Goal: Task Accomplishment & Management: Use online tool/utility

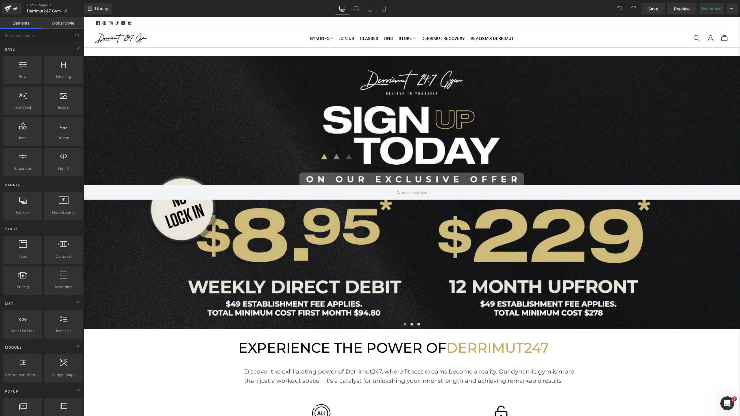
scroll to position [1652, 656]
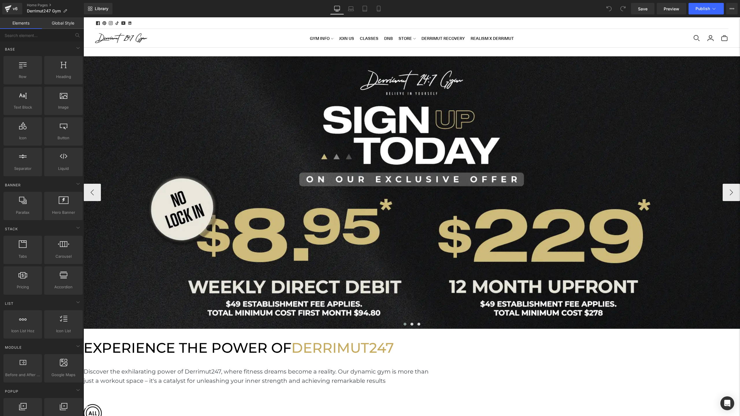
scroll to position [1652, 656]
click at [326, 146] on div at bounding box center [412, 192] width 656 height 272
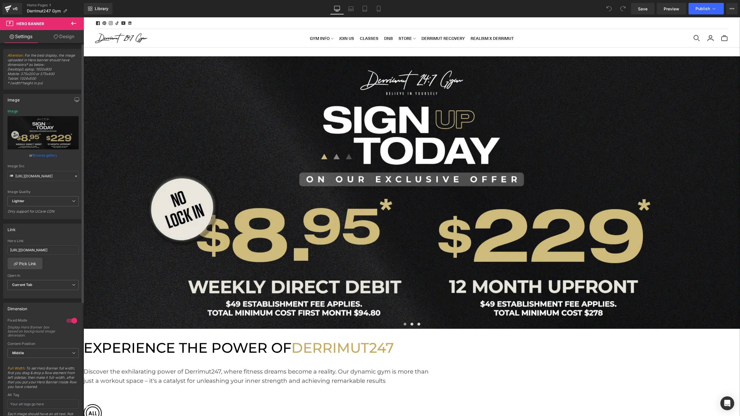
click at [45, 155] on link "Browse gallery" at bounding box center [45, 155] width 25 height 10
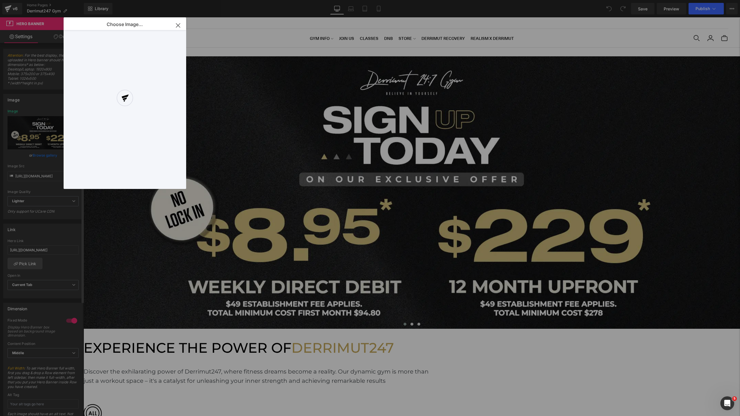
scroll to position [0, 0]
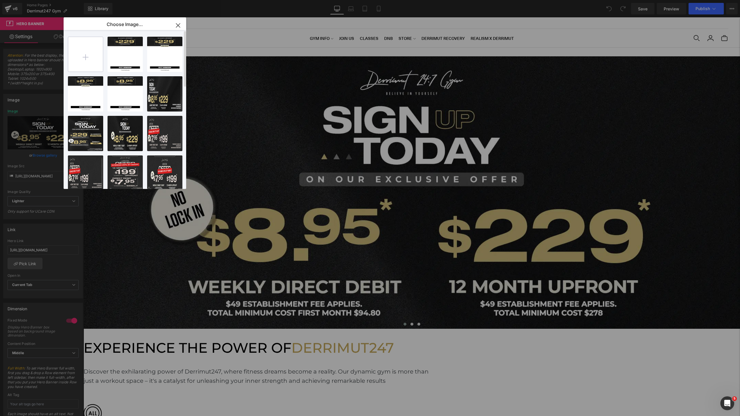
click at [83, 63] on input "file" at bounding box center [85, 54] width 35 height 35
type input "C:\fakepath\[WB] NO EST-2.webp"
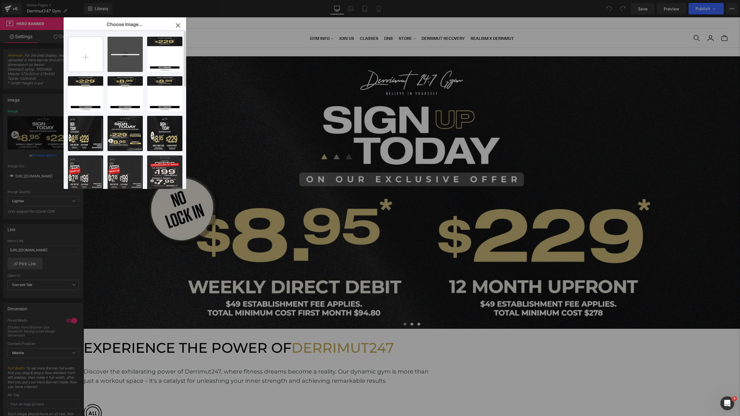
click at [87, 57] on input "file" at bounding box center [85, 54] width 35 height 35
type input "C:\fakepath\[MB] NO EST-2.webp"
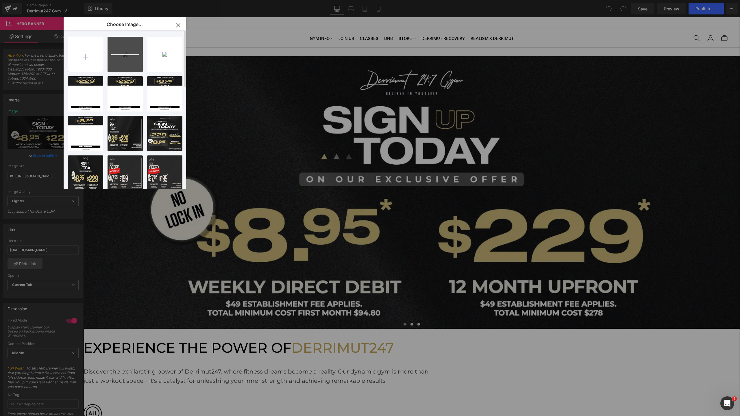
click at [84, 60] on input "file" at bounding box center [85, 54] width 35 height 35
type input "C:\fakepath\[WB2] NO EST-2.webp"
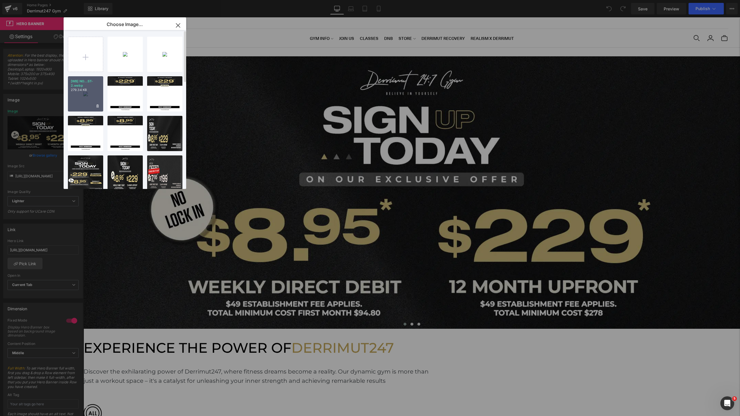
click at [91, 92] on div "[WB] NO...ST-2.webp 279.34 KB" at bounding box center [85, 93] width 35 height 35
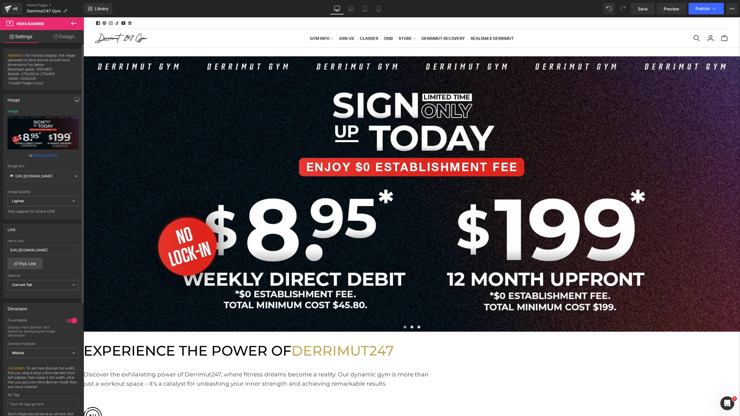
click at [7, 112] on div "[URL][DOMAIN_NAME] Image Replace Image Upload image or Browse gallery Image Src…" at bounding box center [42, 164] width 79 height 110
click at [11, 112] on div "Image" at bounding box center [13, 111] width 10 height 4
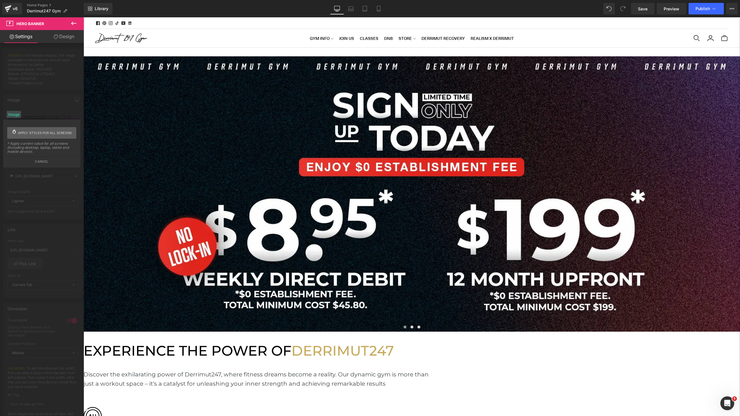
click at [35, 130] on span "Apply styles for all screens" at bounding box center [45, 133] width 54 height 12
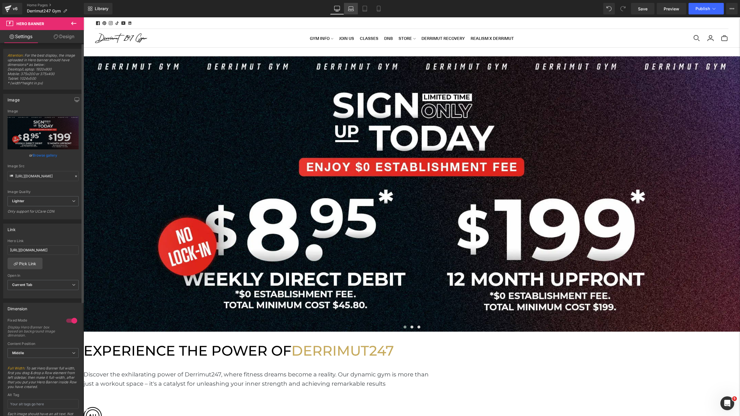
click at [351, 10] on icon at bounding box center [350, 10] width 5 height 2
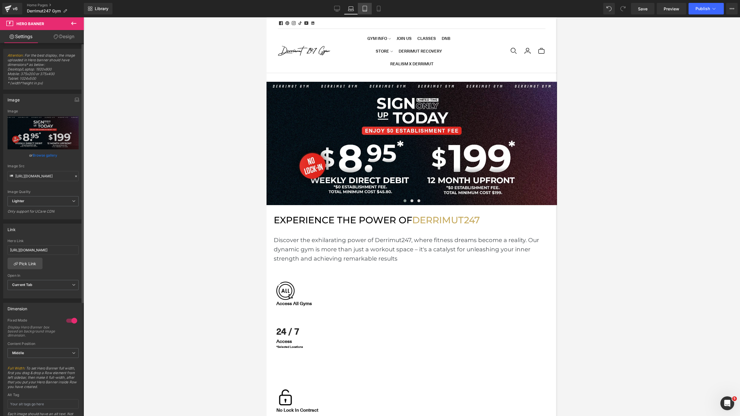
scroll to position [3, 3]
click at [365, 11] on icon at bounding box center [365, 9] width 6 height 6
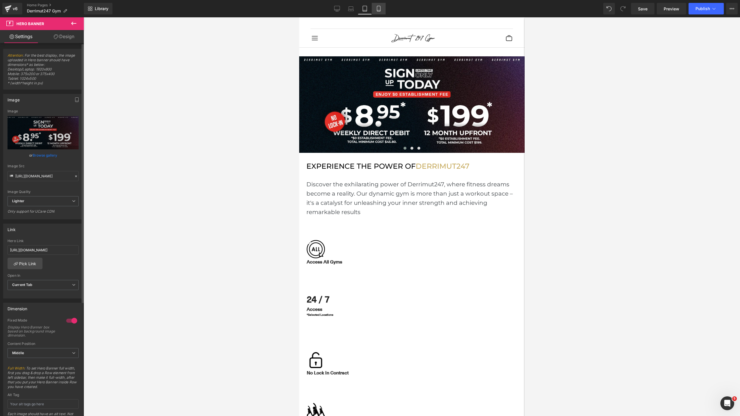
click at [375, 11] on link "Mobile" at bounding box center [379, 9] width 14 height 12
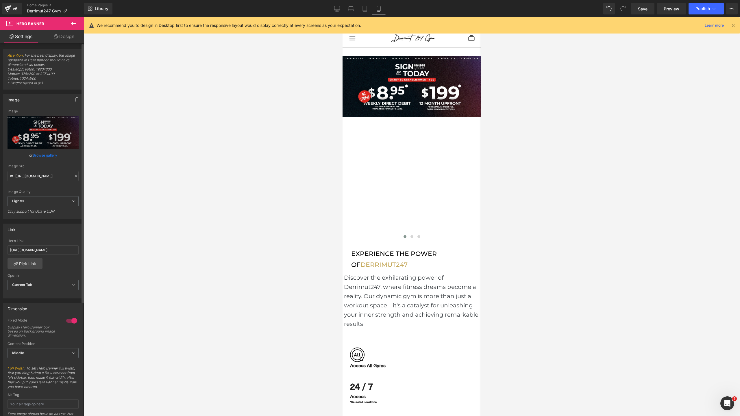
scroll to position [3, 3]
click at [342, 17] on span "Hero Banner" at bounding box center [342, 17] width 0 height 0
click at [44, 155] on link "Browse gallery" at bounding box center [45, 155] width 25 height 10
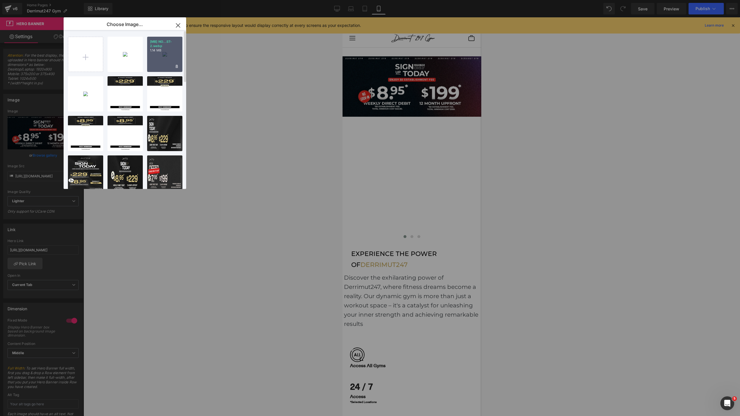
click at [168, 44] on p "[MB] NO...ST-2.webp" at bounding box center [164, 44] width 29 height 9
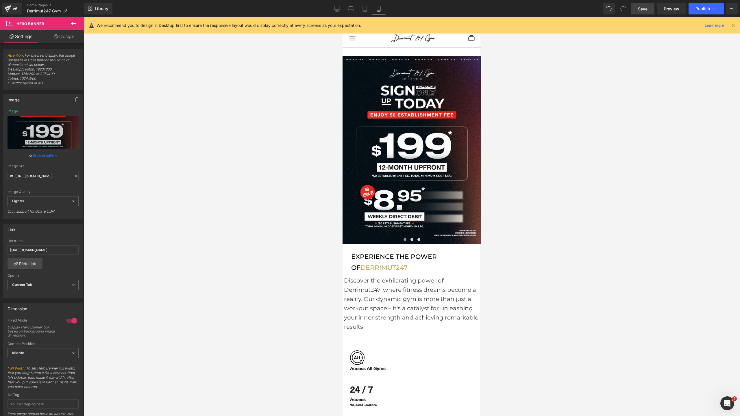
click at [644, 14] on link "Save" at bounding box center [642, 9] width 23 height 12
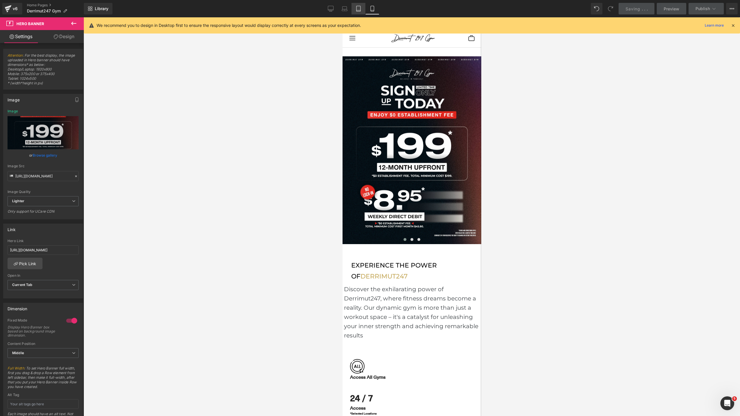
click at [354, 9] on link "Tablet" at bounding box center [358, 9] width 14 height 12
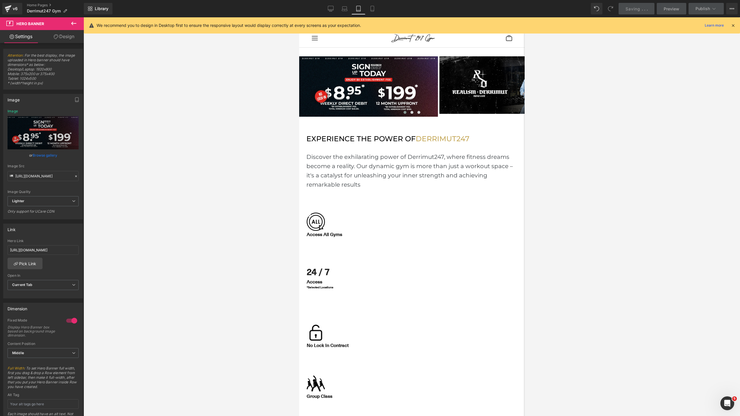
type input "[URL][DOMAIN_NAME]"
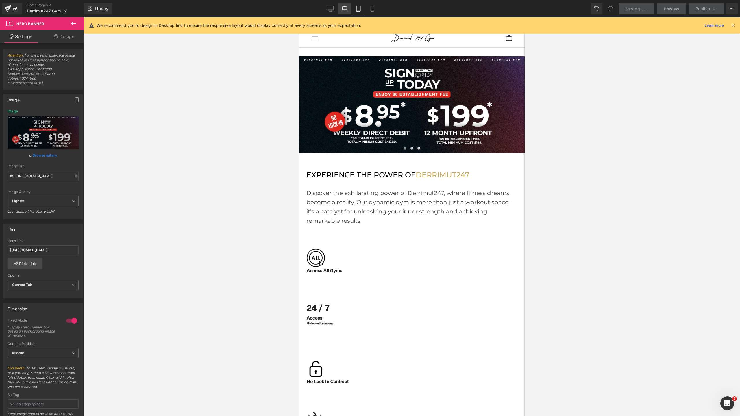
scroll to position [1520, 225]
click at [349, 9] on link "Laptop" at bounding box center [345, 9] width 14 height 12
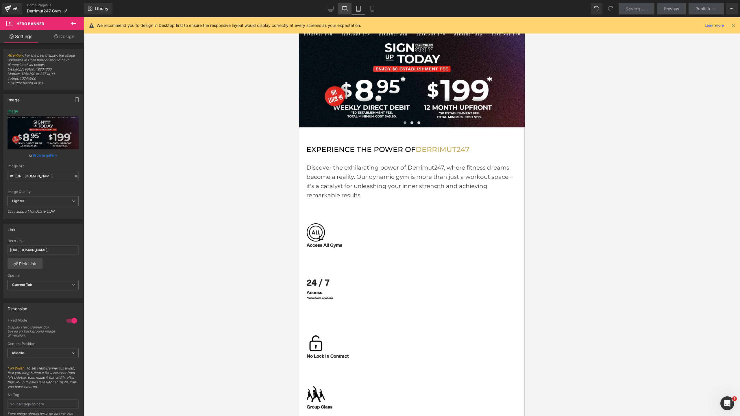
scroll to position [0, 0]
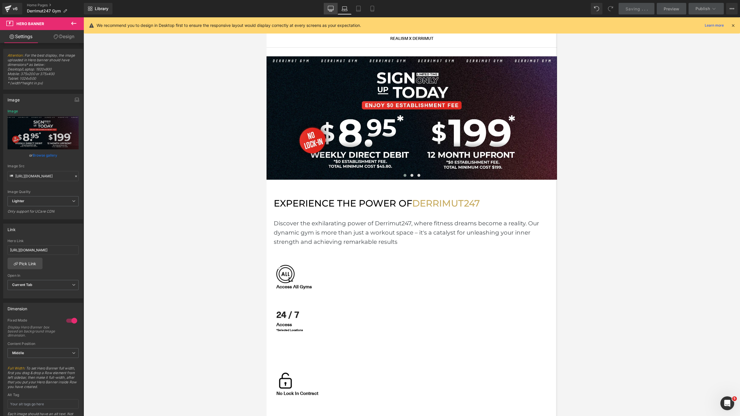
click at [331, 9] on icon at bounding box center [331, 9] width 6 height 6
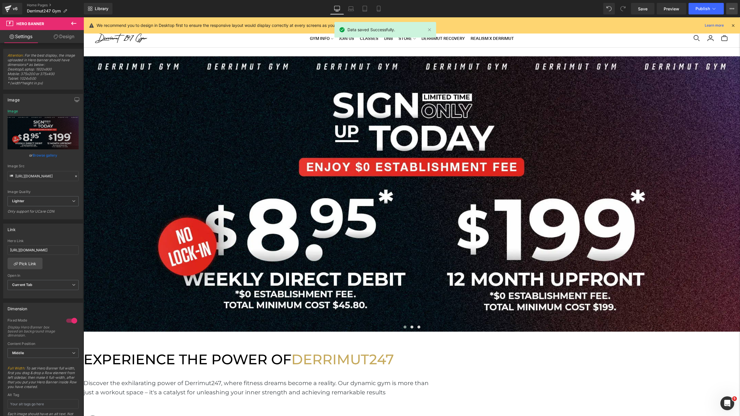
click at [728, 12] on button "View Live Page View with current Template Save Template to Library Schedule Pub…" at bounding box center [732, 9] width 12 height 12
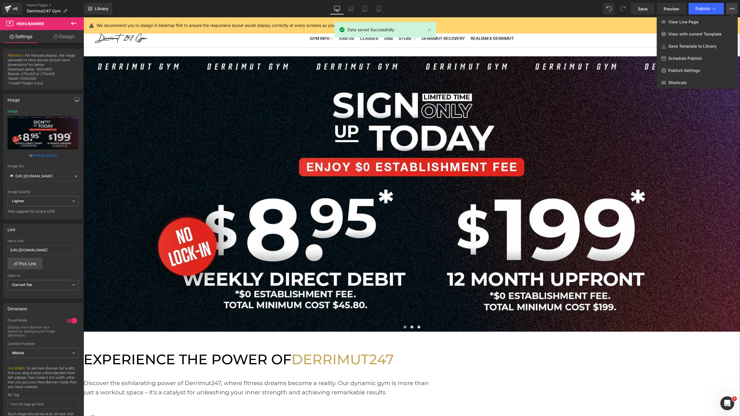
click at [676, 58] on span "Schedule Publish" at bounding box center [685, 58] width 34 height 5
select select
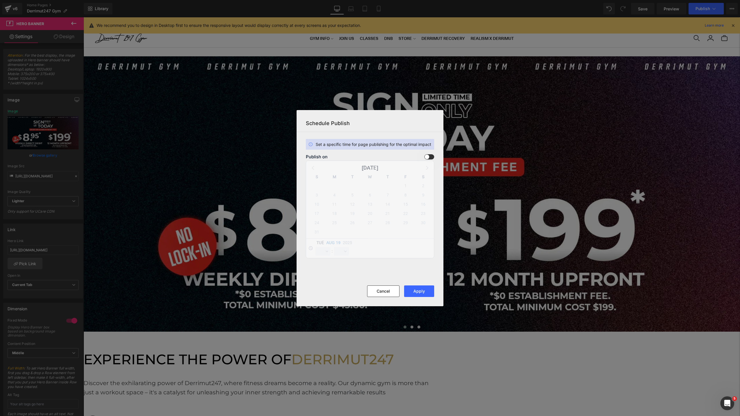
click at [432, 158] on span at bounding box center [429, 156] width 10 height 5
click at [0, 0] on input "checkbox" at bounding box center [0, 0] width 0 height 0
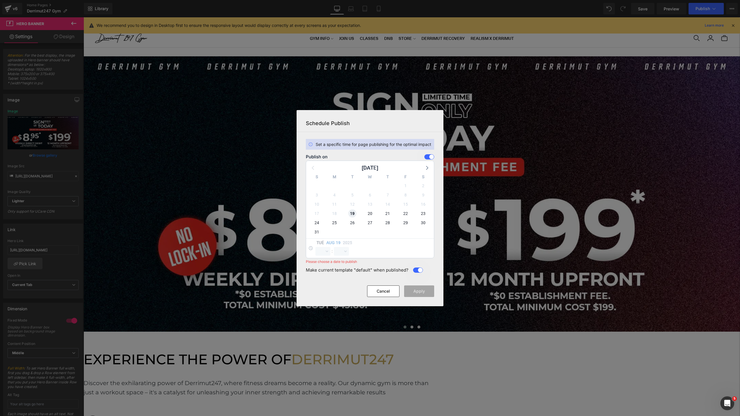
click at [354, 214] on span "19" at bounding box center [352, 214] width 8 height 8
select select "9"
select select "28"
click at [328, 252] on select "00 01 02 03 04 05 06 07 08 09 10 11 12 13 14 15 16 17 18 19 20 21 22 23" at bounding box center [322, 251] width 15 height 9
select select "10"
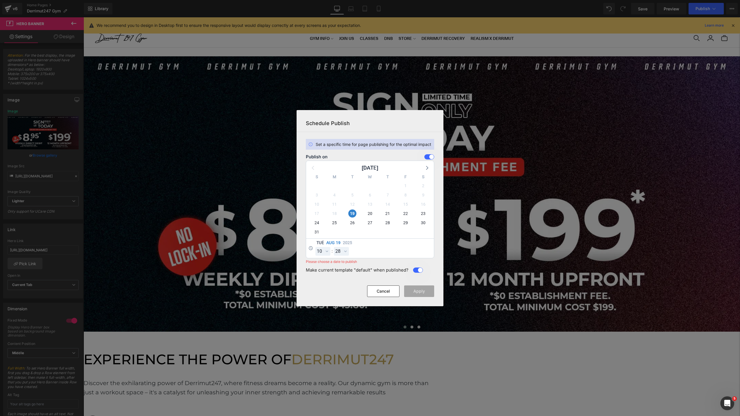
click at [343, 257] on div "Tue Aug 19 2025 00 01 02 03 04 05 06 07 08 09 10 11 12 13 14 15 16 17 18 19 20 …" at bounding box center [370, 248] width 128 height 20
click at [343, 253] on select "00 01 02 03 04 05 06 07 08 09 10 11 12 13 14 15 16 17 18 19 20 21 22 23 24 25 2…" at bounding box center [341, 251] width 15 height 9
select select "0"
click at [421, 292] on button "Apply" at bounding box center [419, 291] width 30 height 12
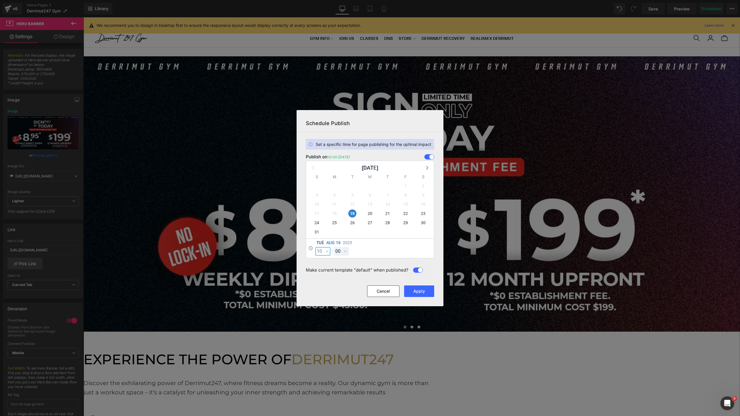
click at [329, 254] on select "00 01 02 03 04 05 06 07 08 09 10 11 12 13 14 15 16 17 18 19 20 21 22 23" at bounding box center [322, 251] width 15 height 9
click at [423, 297] on button "Apply" at bounding box center [419, 291] width 30 height 12
click at [385, 290] on button "Cancel" at bounding box center [383, 291] width 32 height 12
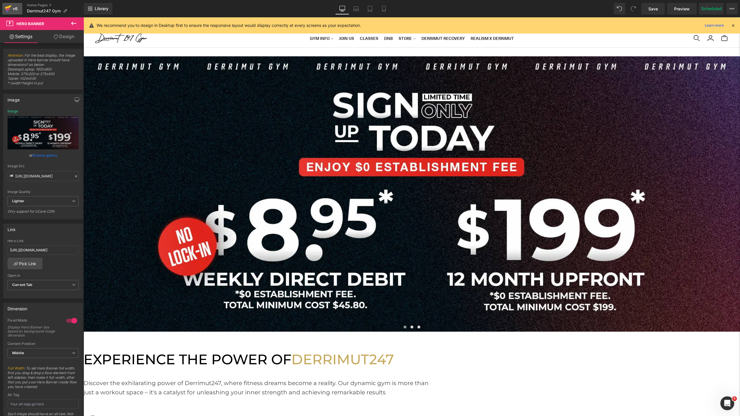
click at [18, 10] on div "v6" at bounding box center [15, 9] width 7 height 8
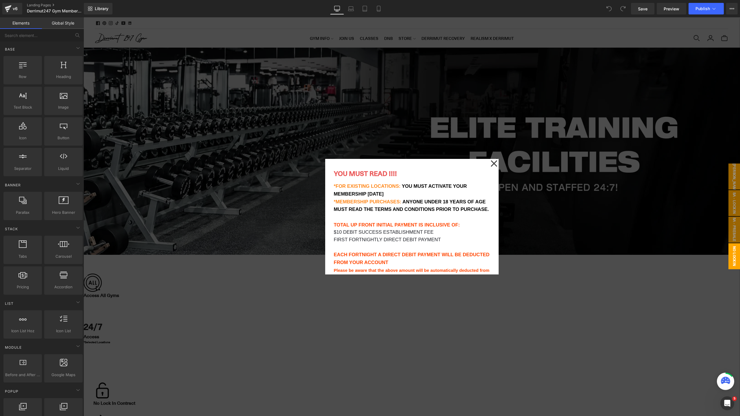
click at [492, 165] on icon at bounding box center [493, 163] width 7 height 29
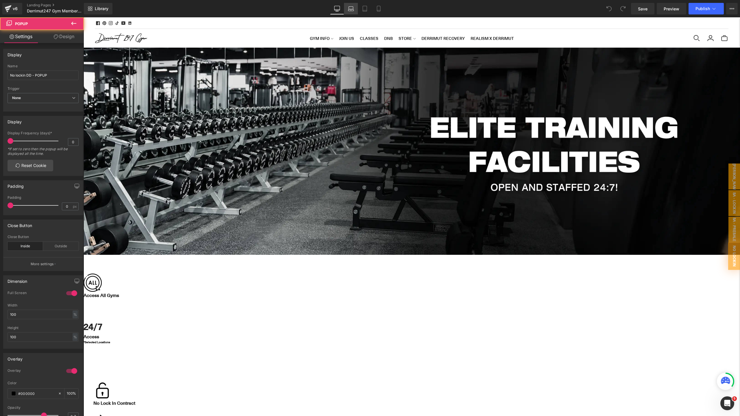
click at [355, 13] on link "Laptop" at bounding box center [351, 9] width 14 height 12
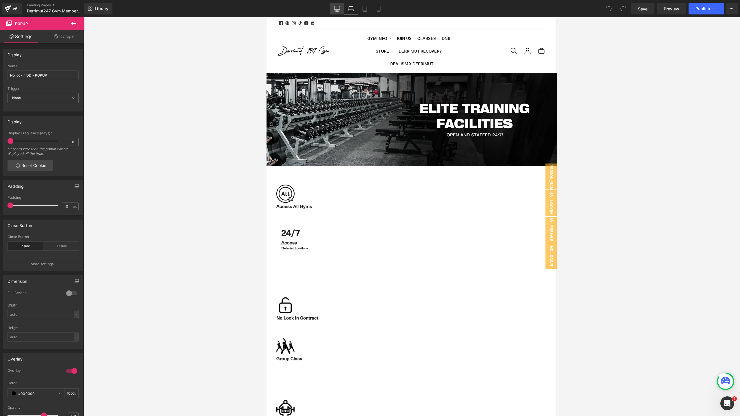
click at [332, 12] on link "Desktop" at bounding box center [337, 9] width 14 height 12
type input "100"
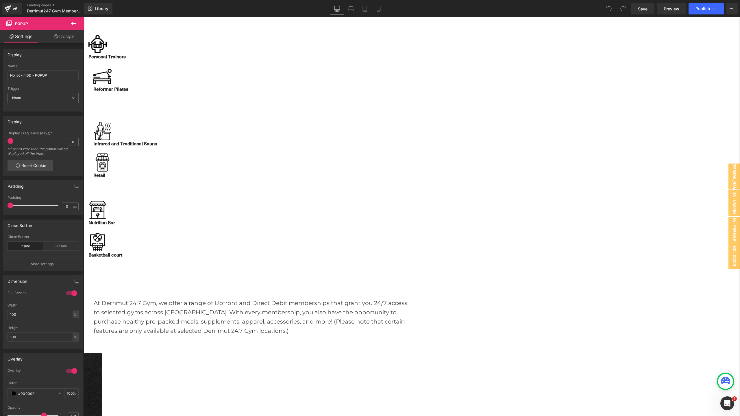
scroll to position [403, 0]
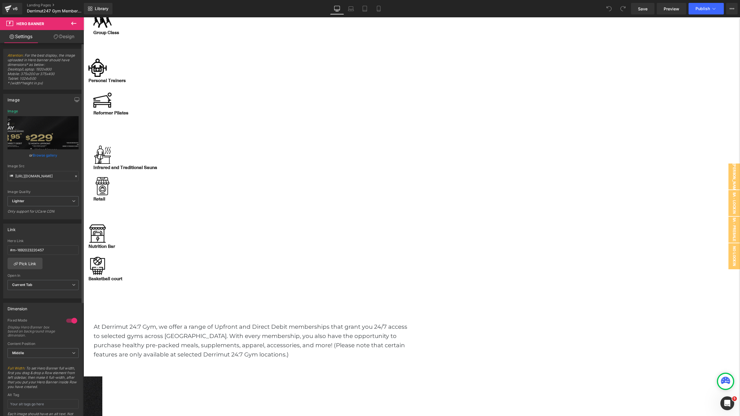
click at [42, 154] on link "Browse gallery" at bounding box center [45, 155] width 25 height 10
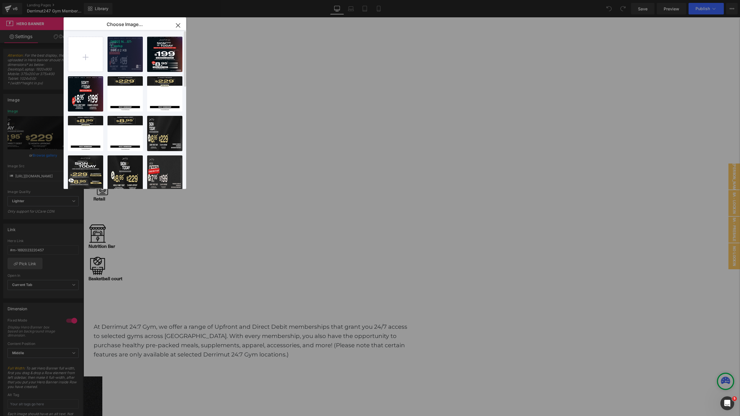
click at [125, 43] on p "[WB2] N...ST-2.webp" at bounding box center [124, 44] width 29 height 9
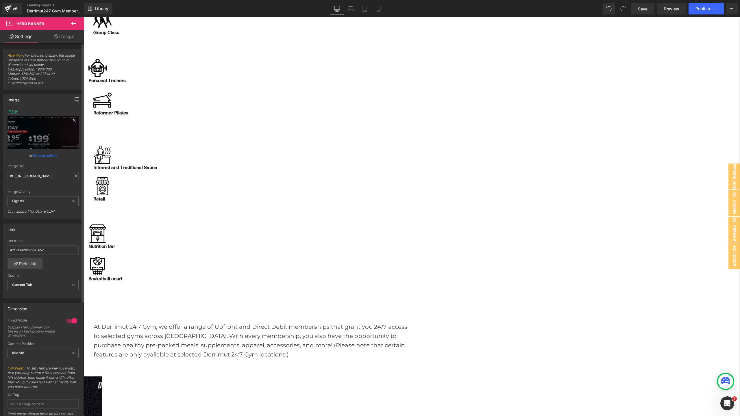
click at [9, 112] on div "Image" at bounding box center [13, 111] width 10 height 4
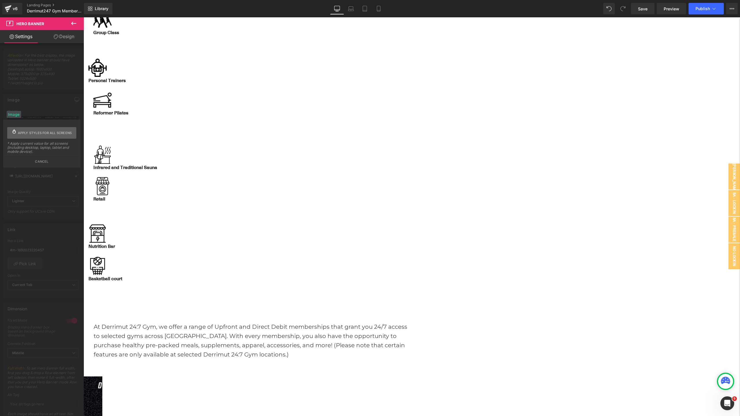
click at [37, 134] on span "Apply styles for all screens" at bounding box center [45, 133] width 54 height 12
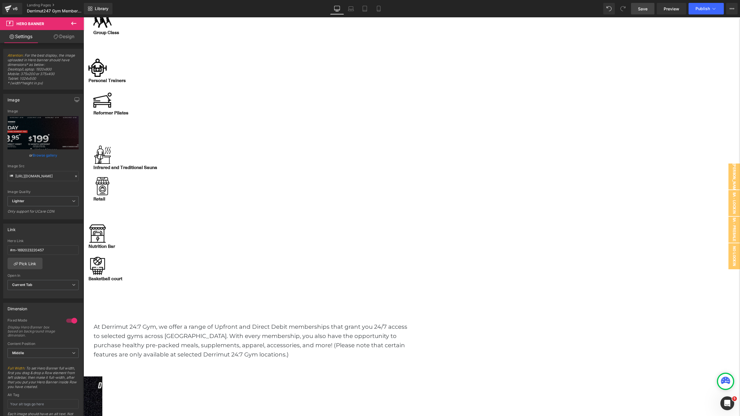
click at [644, 11] on span "Save" at bounding box center [643, 9] width 10 height 6
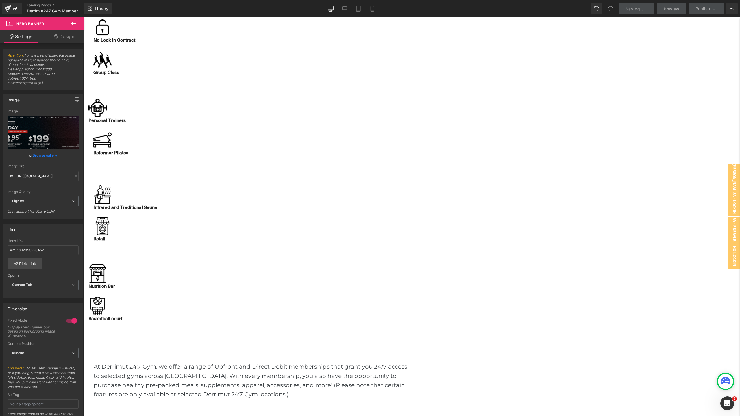
scroll to position [349, 0]
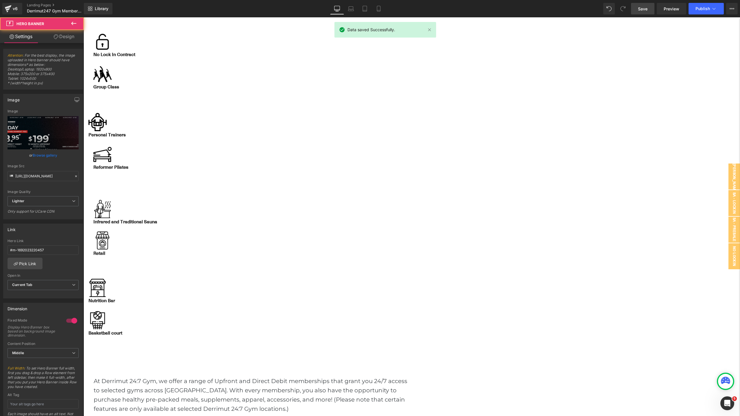
click at [35, 158] on link "Browse gallery" at bounding box center [45, 155] width 25 height 10
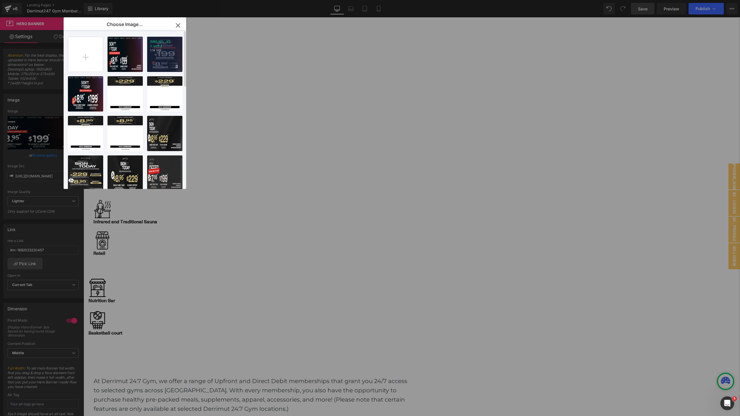
click at [175, 49] on p "1.14 MB" at bounding box center [164, 50] width 29 height 4
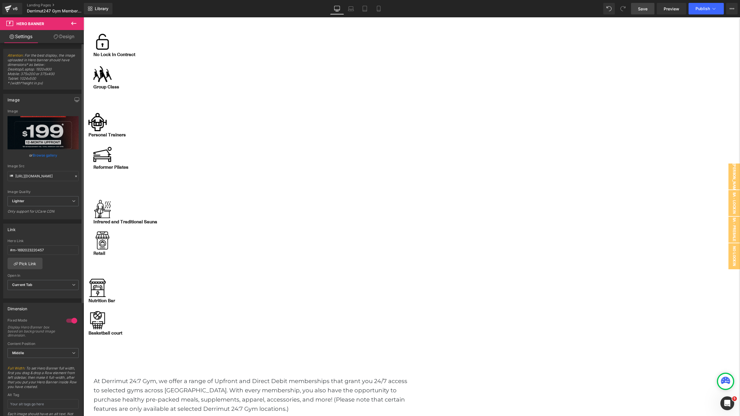
click at [42, 152] on link "Browse gallery" at bounding box center [45, 155] width 25 height 10
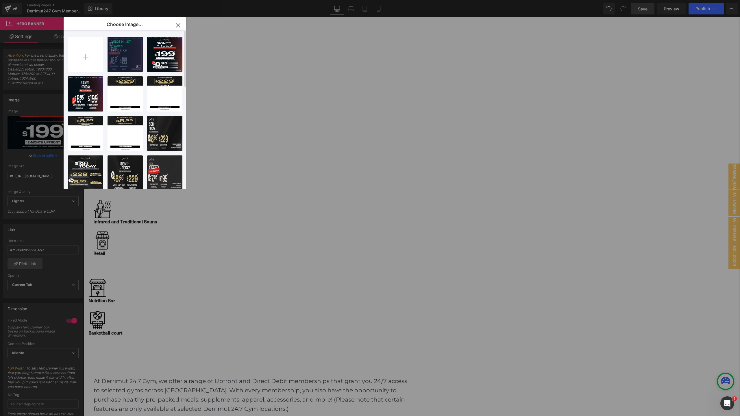
click at [129, 55] on div "[WB2] N...ST-2.webp 898.62 KB" at bounding box center [124, 54] width 35 height 35
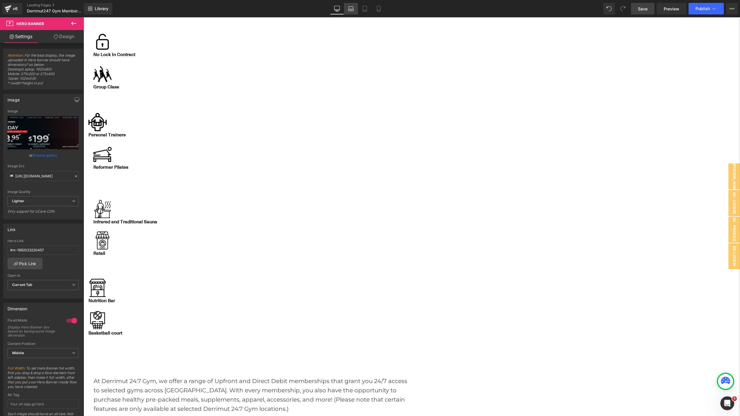
click at [350, 7] on icon at bounding box center [351, 9] width 6 height 6
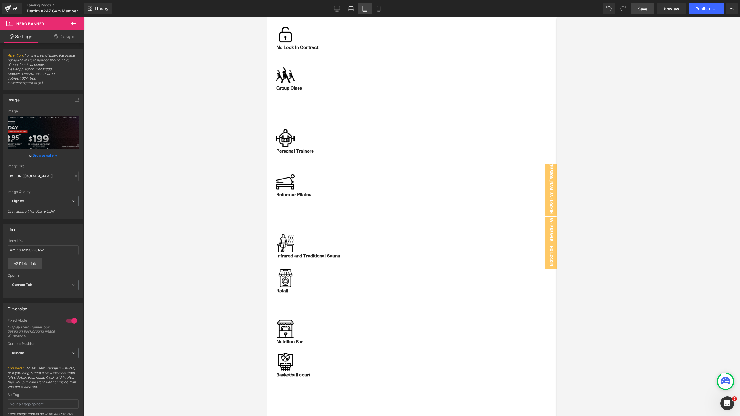
click at [369, 7] on link "Tablet" at bounding box center [365, 9] width 14 height 12
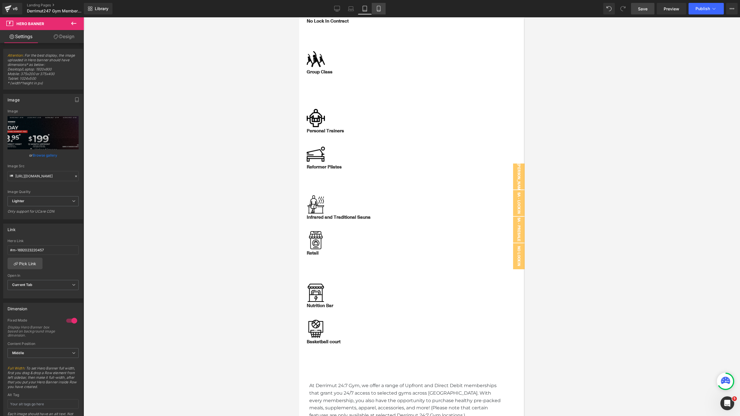
click at [378, 8] on icon at bounding box center [379, 9] width 6 height 6
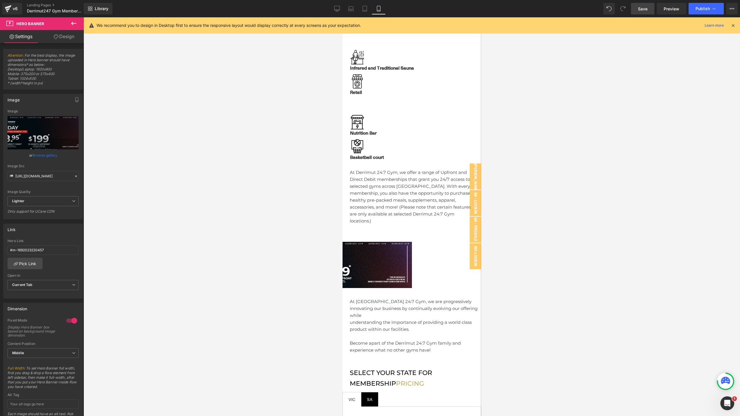
scroll to position [345, 0]
click at [342, 17] on span "Hero Banner" at bounding box center [342, 17] width 0 height 0
click at [52, 155] on link "Browse gallery" at bounding box center [45, 155] width 25 height 10
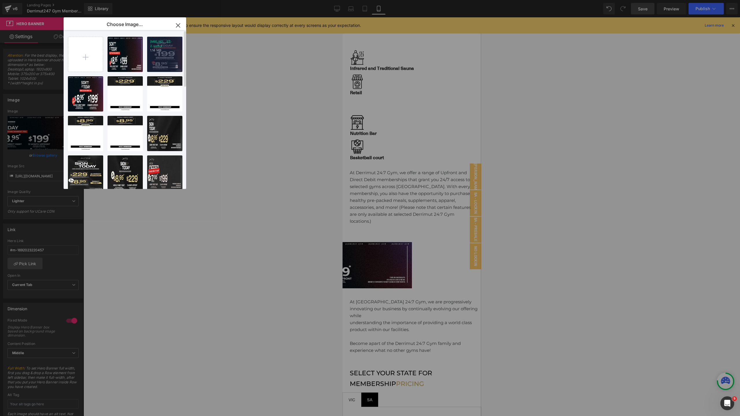
click at [165, 59] on div "[MB] NO...ST-2.webp 1.14 MB" at bounding box center [164, 54] width 35 height 35
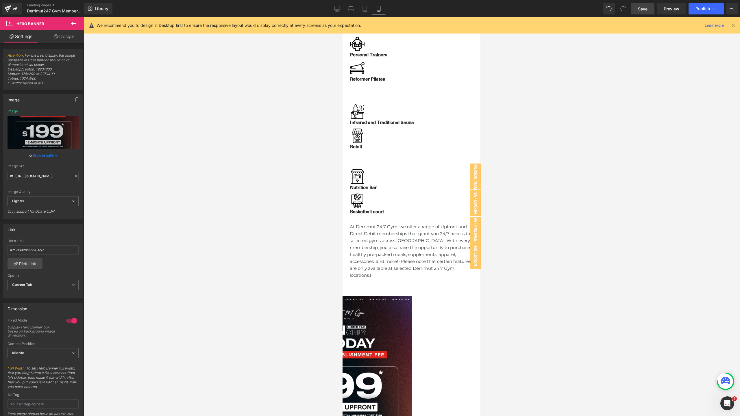
scroll to position [279, 0]
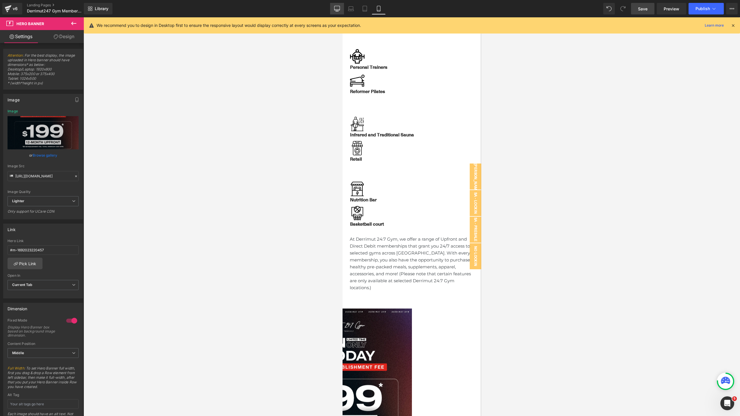
click at [338, 10] on icon at bounding box center [337, 9] width 6 height 6
type input "https://ucarecdn.com/42533cd6-7cf8-4089-bb12-171d507fd471/-/format/auto/-/previ…"
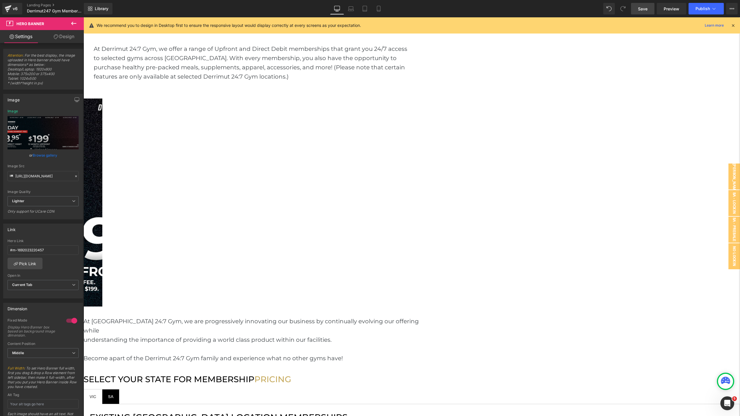
scroll to position [739, 0]
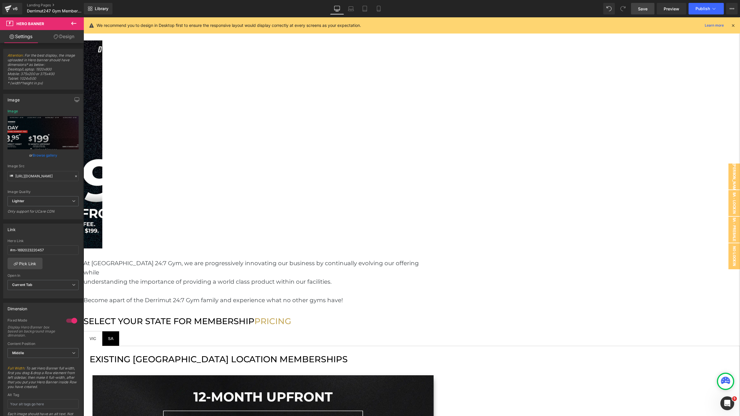
click at [52, 156] on link "Browse gallery" at bounding box center [45, 155] width 25 height 10
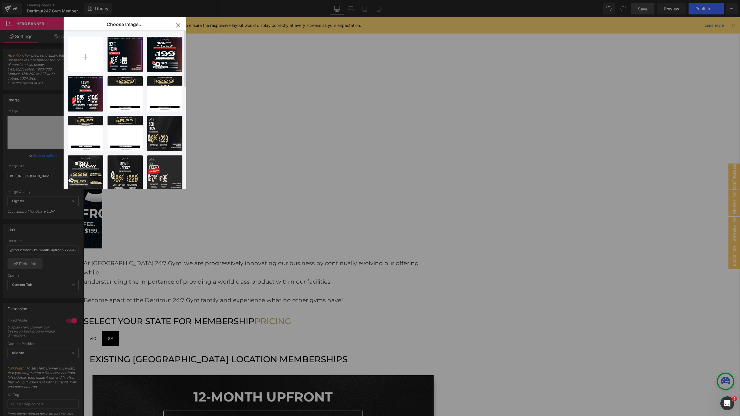
click at [97, 60] on input "file" at bounding box center [85, 54] width 35 height 35
type input "C:\fakepath\[DD] NO EST-2.webp"
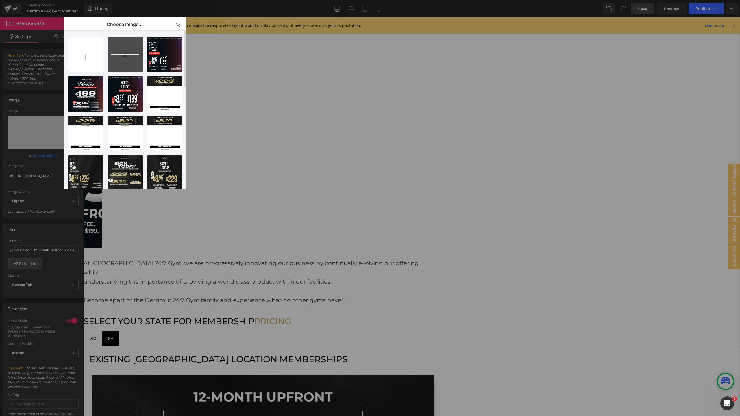
click at [88, 64] on input "file" at bounding box center [85, 54] width 35 height 35
type input "C:\fakepath\[Pre_DD] NO EST-2.webp"
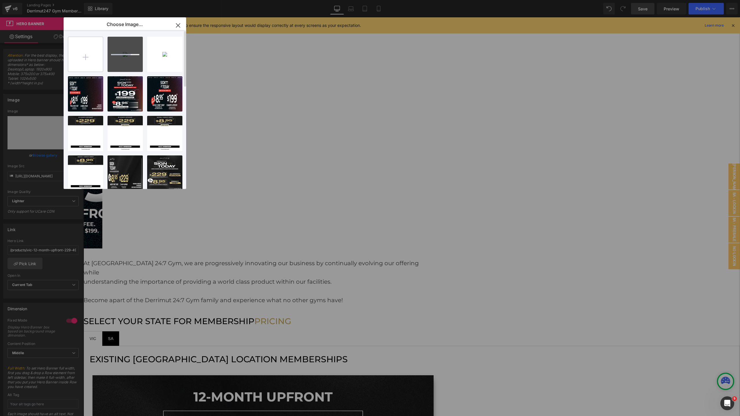
click at [87, 62] on input "file" at bounding box center [85, 54] width 35 height 35
type input "C:\fakepath\[Pre_UP] NO EST-2.webp"
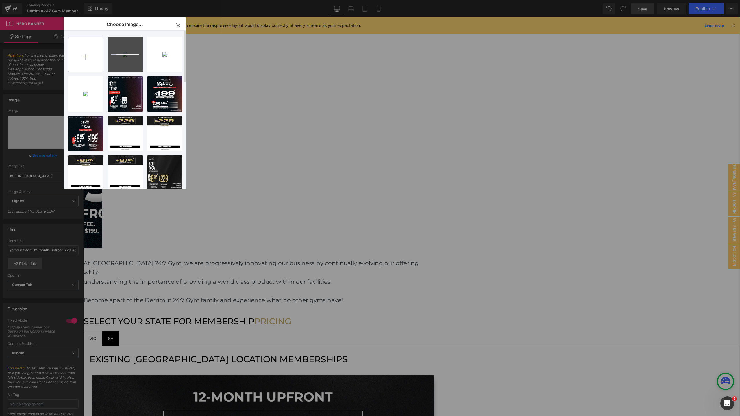
click at [94, 64] on input "file" at bounding box center [85, 54] width 35 height 35
type input "C:\fakepath\[UP] NO EST-2.webp"
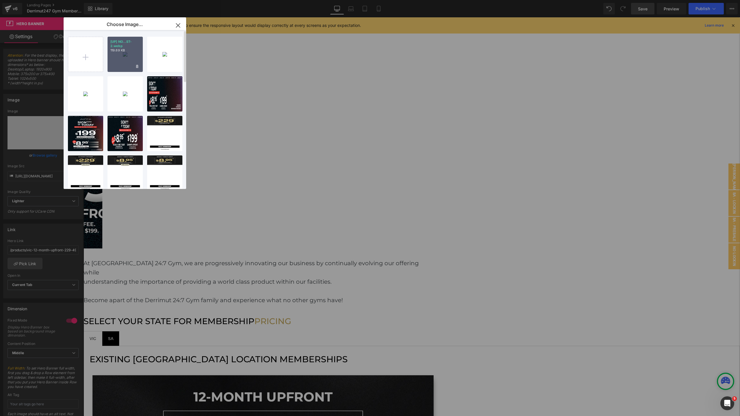
click at [130, 57] on div "[UP] NO...ST-2.webp 119.69 KB" at bounding box center [124, 54] width 35 height 35
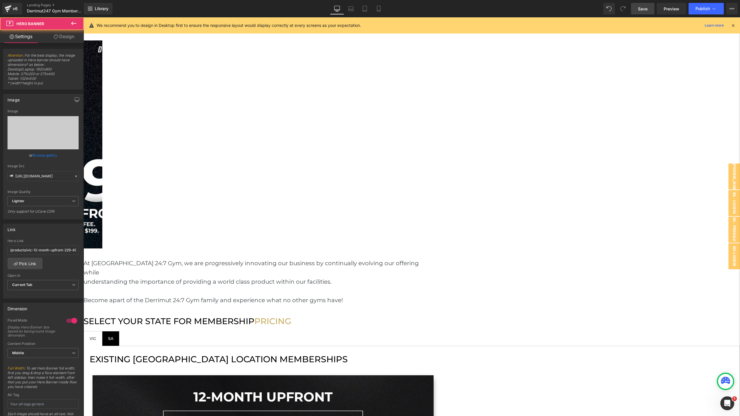
click at [44, 157] on link "Browse gallery" at bounding box center [45, 155] width 25 height 10
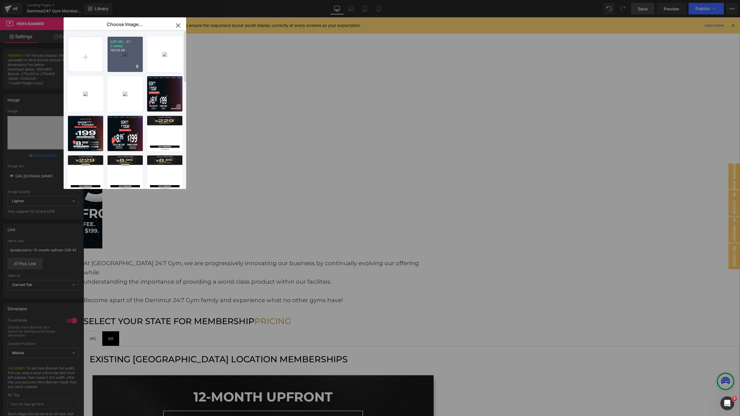
drag, startPoint x: 124, startPoint y: 50, endPoint x: 40, endPoint y: 33, distance: 85.2
click at [124, 50] on p "119.69 KB" at bounding box center [124, 50] width 29 height 4
type input "https://ucarecdn.com/ac0341de-c70c-4603-9dc4-3d7430e0c326/-/format/auto/-/previ…"
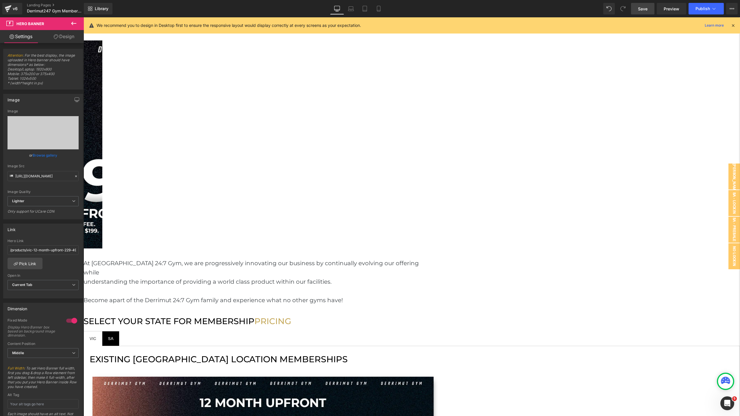
click at [44, 157] on link "Browse gallery" at bounding box center [45, 155] width 25 height 10
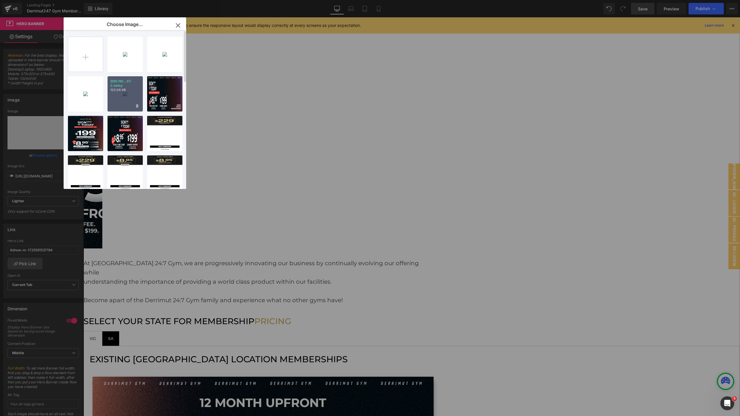
click at [116, 103] on div "[DD] NO...ST-2.webp 123.06 KB" at bounding box center [124, 93] width 35 height 35
type input "https://ucarecdn.com/5df496eb-092b-4003-8328-7f1b6353d813/-/format/auto/-/previ…"
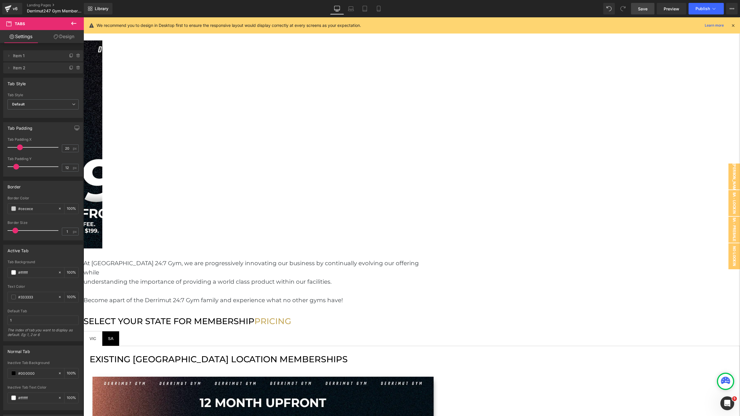
click at [119, 331] on span "SA Text Block" at bounding box center [110, 338] width 17 height 14
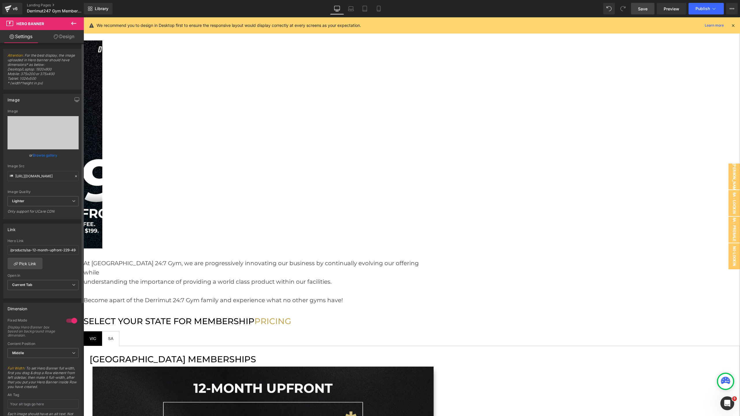
click at [50, 155] on link "Browse gallery" at bounding box center [45, 155] width 25 height 10
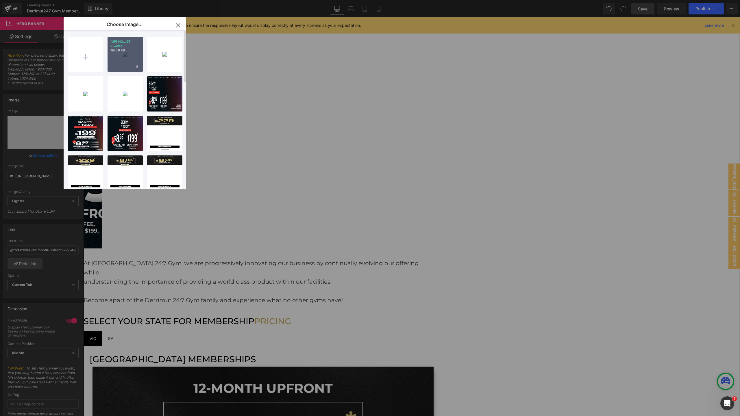
click at [122, 63] on div "[UP] NO...ST-2.webp 119.69 KB" at bounding box center [124, 54] width 35 height 35
type input "https://ucarecdn.com/ac0341de-c70c-4603-9dc4-3d7430e0c326/-/format/auto/-/previ…"
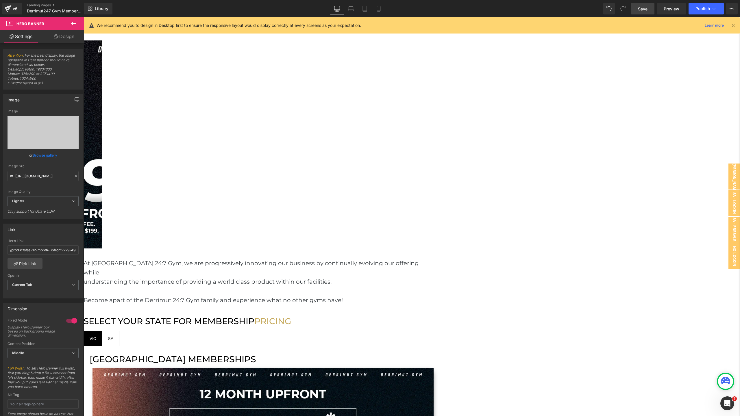
click at [41, 158] on link "Browse gallery" at bounding box center [45, 155] width 25 height 10
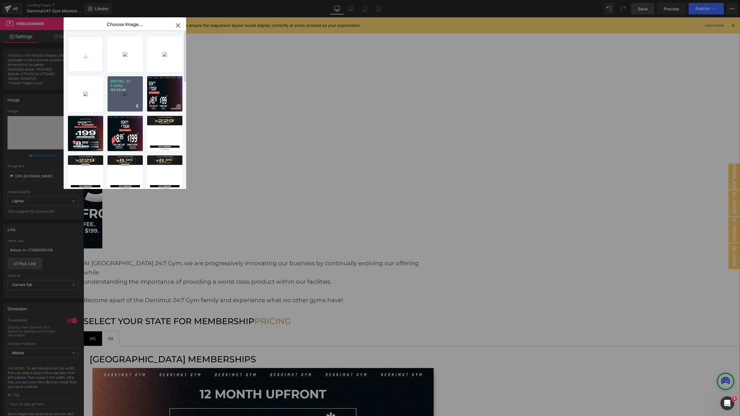
click at [126, 92] on div "[DD] NO...ST-2.webp 123.06 KB" at bounding box center [124, 93] width 35 height 35
type input "https://ucarecdn.com/5df496eb-092b-4003-8328-7f1b6353d813/-/format/auto/-/previ…"
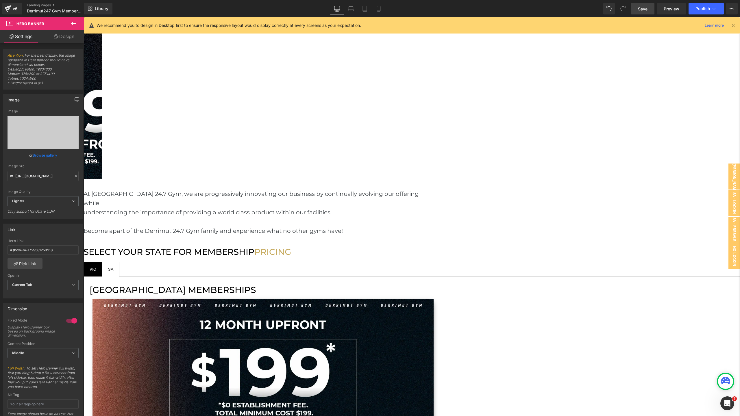
scroll to position [857, 0]
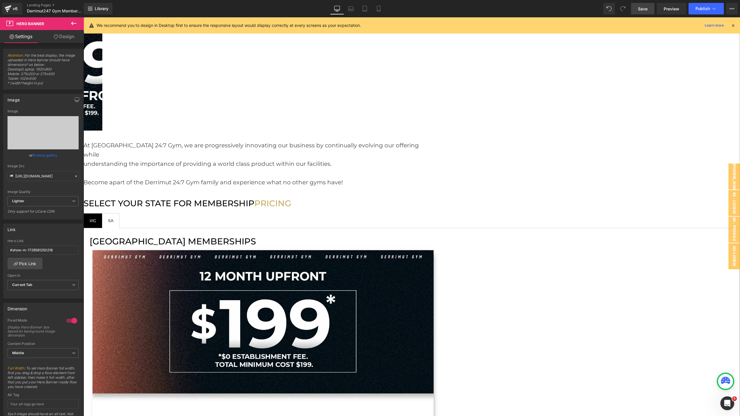
click at [44, 155] on link "Browse gallery" at bounding box center [45, 155] width 25 height 10
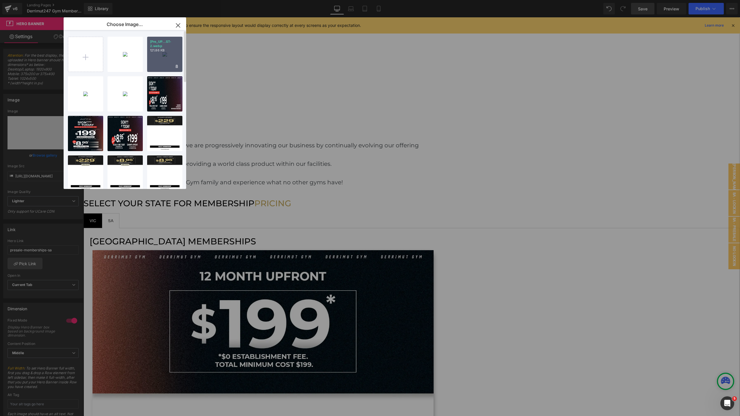
click at [159, 54] on div "[Pre_UP...ST-2.webp 121.86 KB" at bounding box center [164, 54] width 35 height 35
type input "https://ucarecdn.com/ec320605-6435-429f-b61c-10b085aa65d3/-/format/auto/-/previ…"
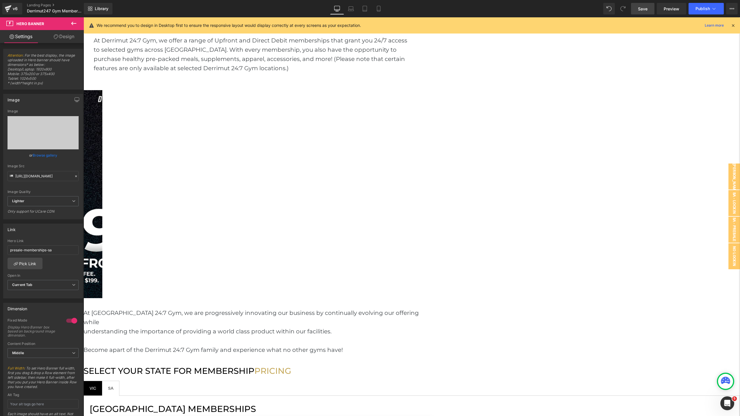
scroll to position [715, 0]
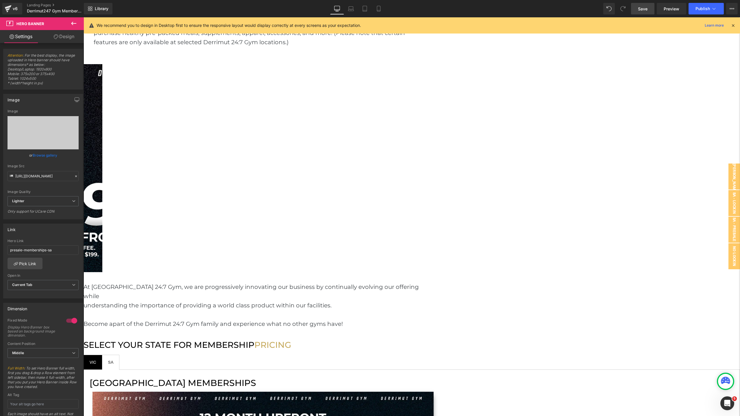
click at [30, 266] on link "Pick Link" at bounding box center [25, 264] width 35 height 12
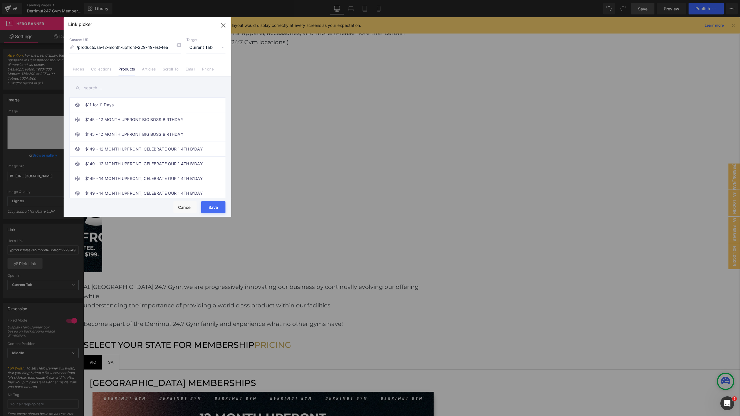
click at [101, 89] on input "text" at bounding box center [147, 87] width 156 height 13
paste input "12 MONTH UPFRONT ($199 + 0 EST FEE)"
type input "12 MONTH UPFRONT ($199 + 0 EST FEE)"
click at [168, 104] on link "12 MONTH UPFRONT ($199 + 0 EST FEE)" at bounding box center [148, 105] width 127 height 14
click at [174, 121] on link "12 MONTH UPFRONT ($199 + 0 EST FEE)" at bounding box center [148, 119] width 127 height 14
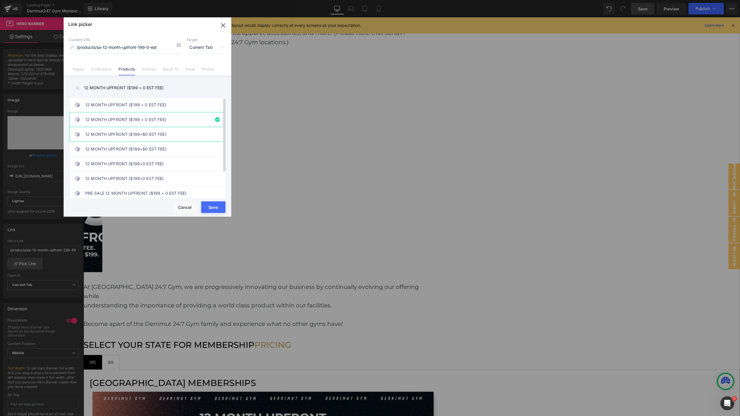
click at [175, 134] on link "12 MONTH UPFRONT ($199+$0 EST FEE)" at bounding box center [148, 134] width 127 height 14
click at [180, 121] on link "12 MONTH UPFRONT ($199 + 0 EST FEE)" at bounding box center [148, 119] width 127 height 14
click at [180, 107] on link "12 MONTH UPFRONT ($199 + 0 EST FEE)" at bounding box center [148, 105] width 127 height 14
click at [181, 138] on link "12 MONTH UPFRONT ($199+$0 EST FEE)" at bounding box center [148, 134] width 127 height 14
click at [181, 148] on link "12 MONTH UPFRONT ($199+$0 EST FEE)" at bounding box center [148, 149] width 127 height 14
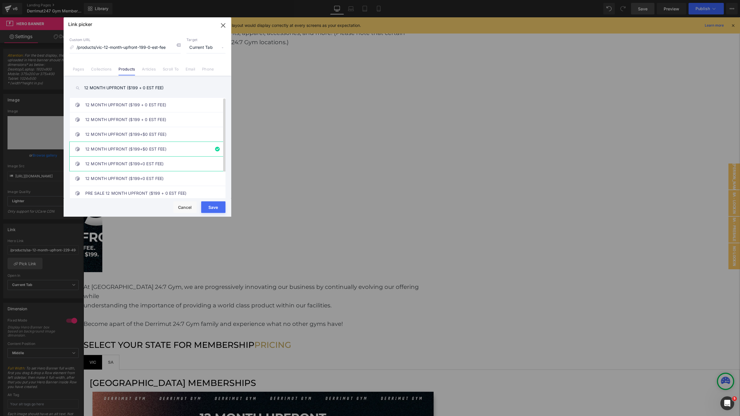
click at [180, 159] on link "12 MONTH UPFRONT ($199+0 EST FEE)" at bounding box center [148, 164] width 127 height 14
click at [186, 103] on link "12 MONTH UPFRONT ($199 + 0 EST FEE)" at bounding box center [148, 105] width 127 height 14
click at [189, 125] on link "12 MONTH UPFRONT ($199 + 0 EST FEE)" at bounding box center [148, 119] width 127 height 14
click at [193, 138] on link "12 MONTH UPFRONT ($199+$0 EST FEE)" at bounding box center [148, 134] width 127 height 14
click at [188, 106] on link "12 MONTH UPFRONT ($199 + 0 EST FEE)" at bounding box center [148, 105] width 127 height 14
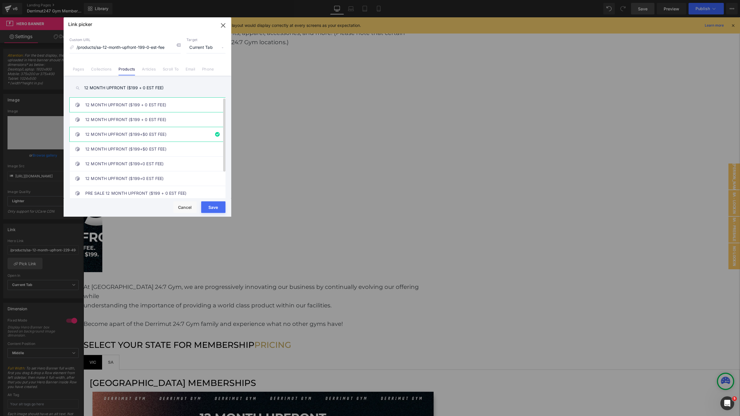
type input "/products/vic-12-month-upfront-199-0-est"
click at [223, 19] on button "button" at bounding box center [223, 25] width 16 height 16
type input "/products/vic-12-month-upfront-199-0-est"
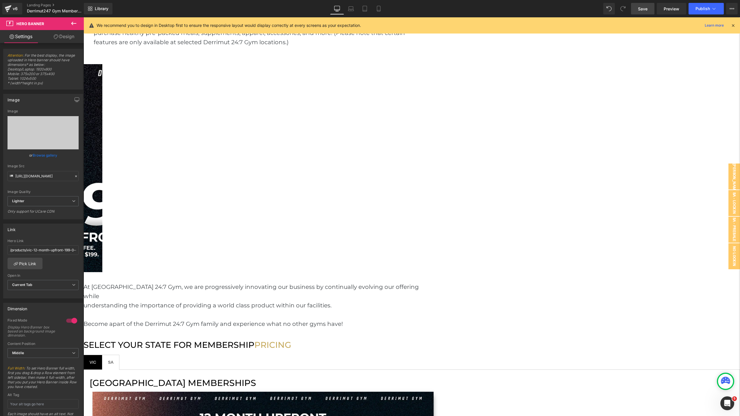
click at [223, 26] on p "We recommend you to design in Desktop first to ensure the responsive layout wou…" at bounding box center [229, 25] width 264 height 6
click at [102, 355] on li "VIC Text Block" at bounding box center [93, 362] width 19 height 15
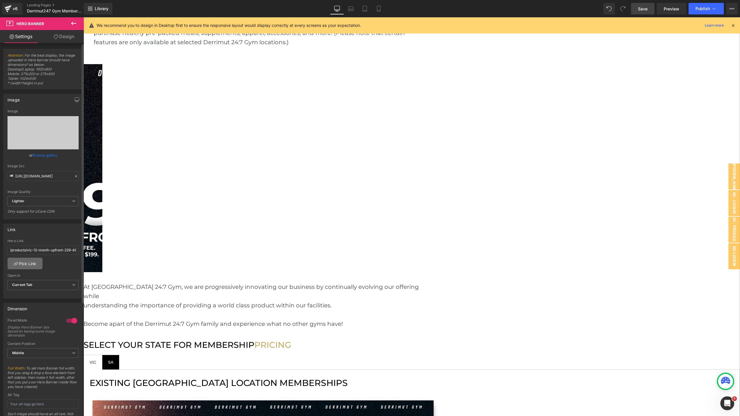
click at [31, 266] on link "Pick Link" at bounding box center [25, 264] width 35 height 12
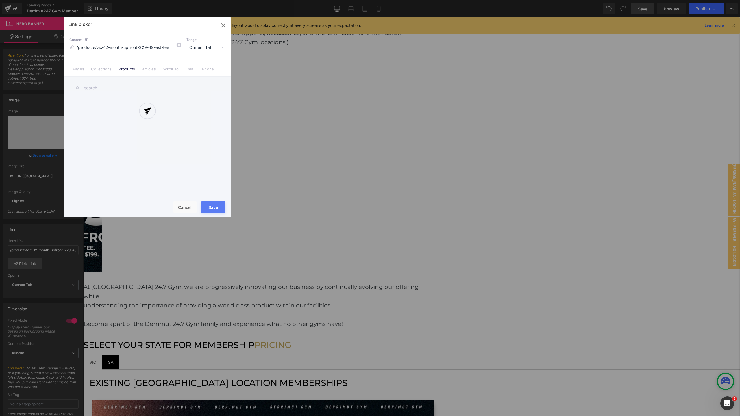
click at [146, 82] on div at bounding box center [148, 116] width 168 height 199
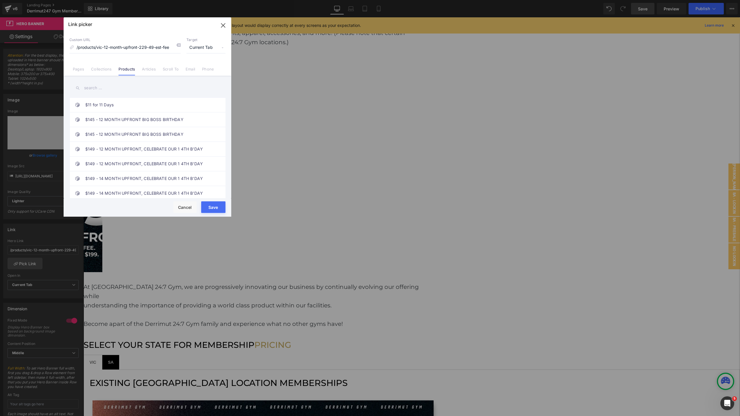
click at [142, 87] on input "text" at bounding box center [147, 87] width 156 height 13
paste input "12 MONTH UPFRONT ($199 + 0 EST FEE)"
type input "12 MONTH UPFRONT ($199 + 0 EST FEE)"
click at [149, 105] on link "12 MONTH UPFRONT ($199 + 0 EST FEE)" at bounding box center [148, 105] width 127 height 14
type input "/products/vic-12-month-upfront-199-0-est"
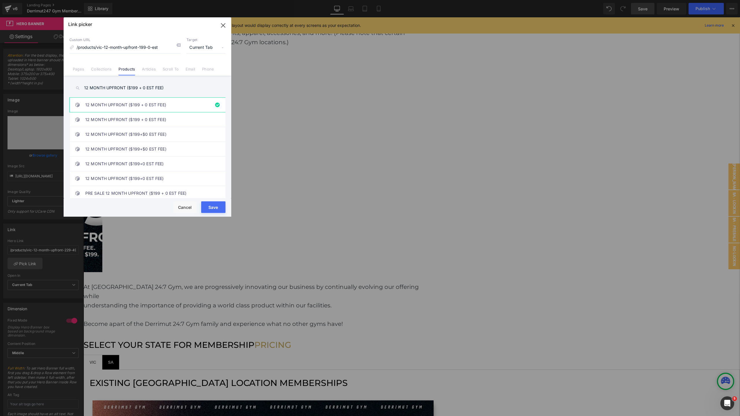
click at [209, 211] on button "Save" at bounding box center [213, 207] width 24 height 12
type input "/products/vic-12-month-upfront-199-0-est"
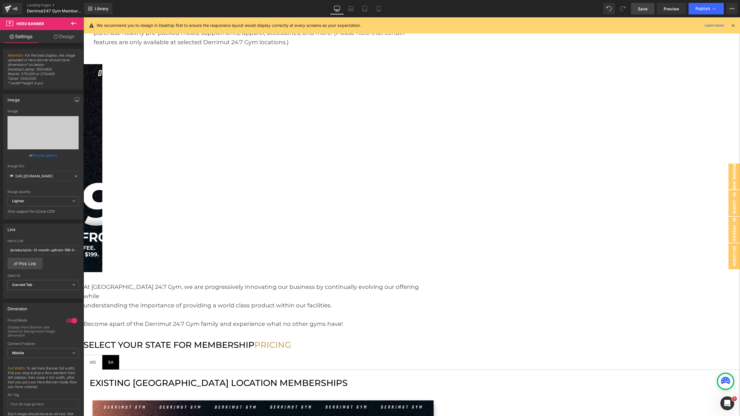
click at [119, 355] on span "SA Text Block" at bounding box center [110, 362] width 17 height 14
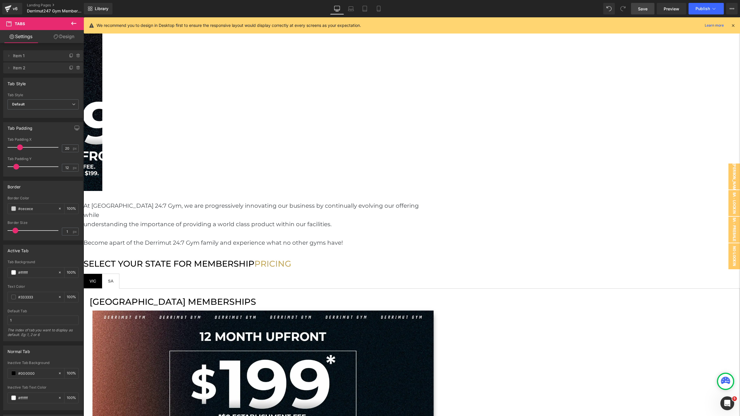
scroll to position [878, 0]
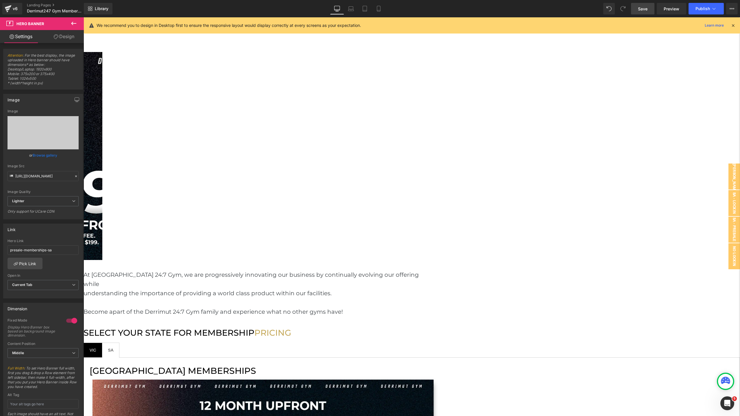
scroll to position [735, 0]
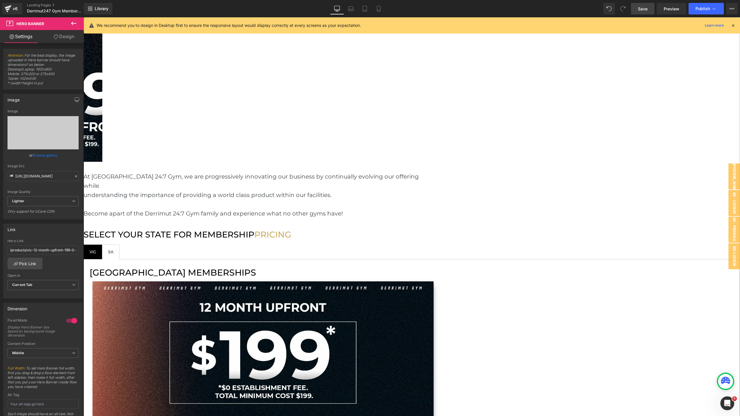
scroll to position [832, 0]
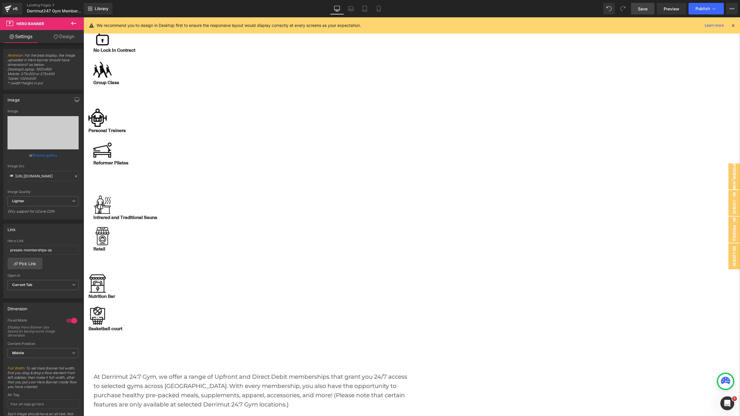
scroll to position [343, 0]
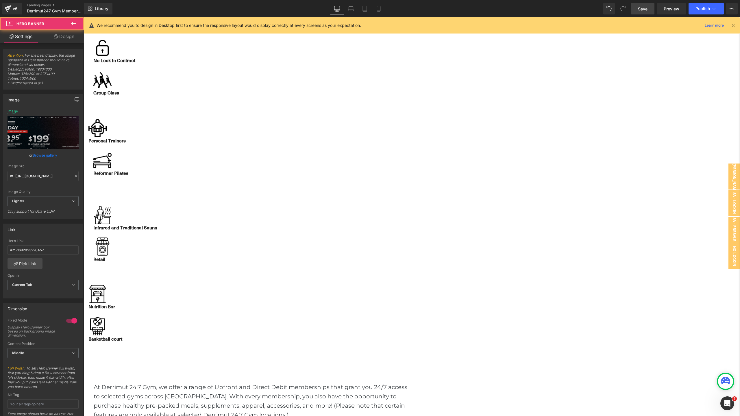
click at [49, 157] on link "Browse gallery" at bounding box center [45, 155] width 25 height 10
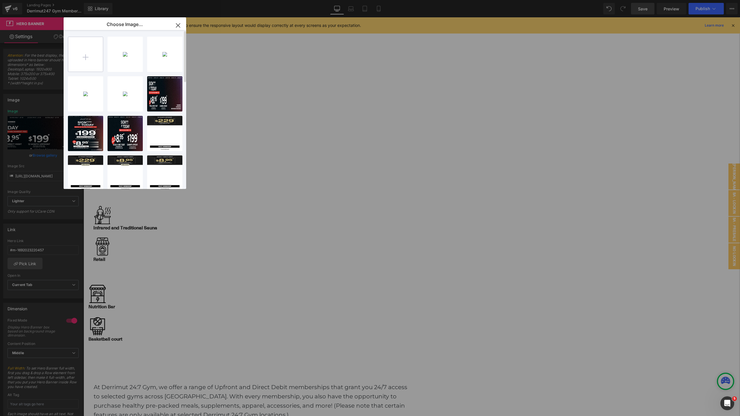
click at [85, 60] on input "file" at bounding box center [85, 54] width 35 height 35
type input "C:\fakepath\[WB2] NO EST-2.webp"
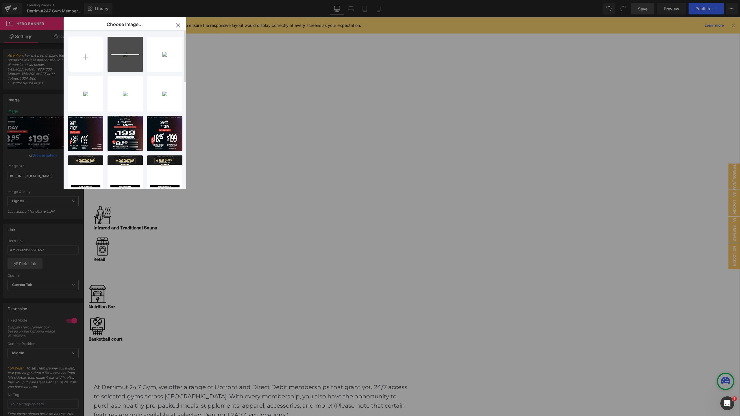
click at [89, 54] on input "file" at bounding box center [85, 54] width 35 height 35
type input "C:\fakepath\[MB] NO EST-2.webp"
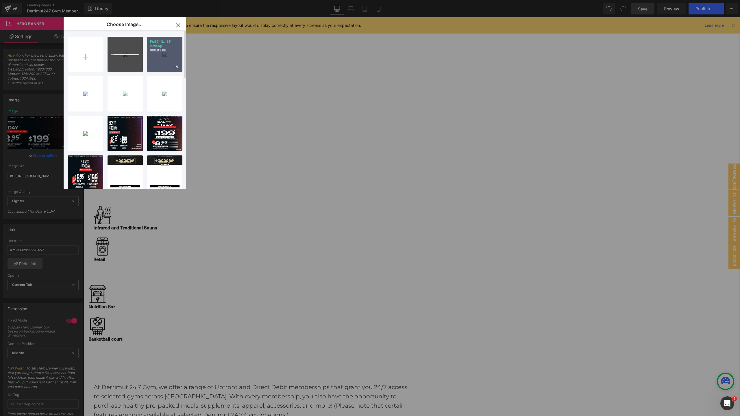
click at [168, 52] on p "900.63 KB" at bounding box center [164, 50] width 29 height 4
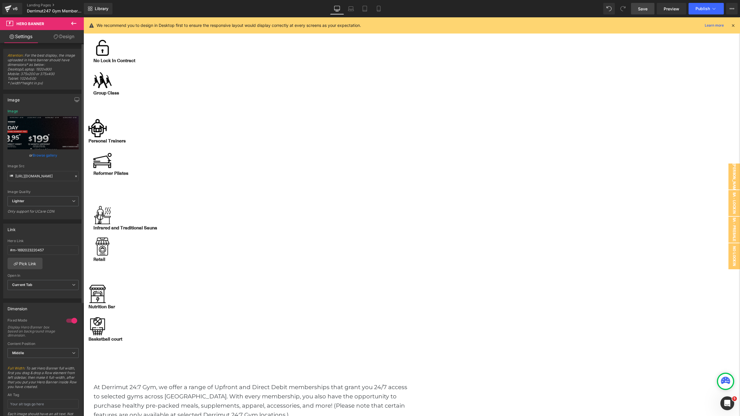
click at [47, 157] on link "Browse gallery" at bounding box center [45, 155] width 25 height 10
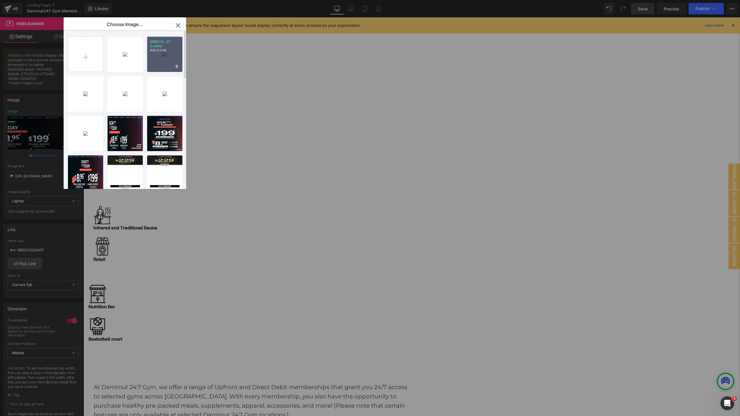
drag, startPoint x: 80, startPoint y: 46, endPoint x: 164, endPoint y: 64, distance: 85.4
click at [164, 64] on div "[WB2] N...ST-2.webp 900.63 KB" at bounding box center [164, 54] width 35 height 35
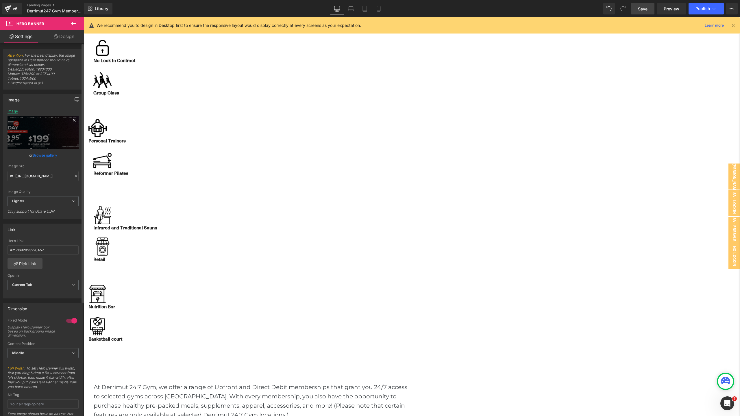
click at [16, 112] on div "Image" at bounding box center [13, 111] width 10 height 4
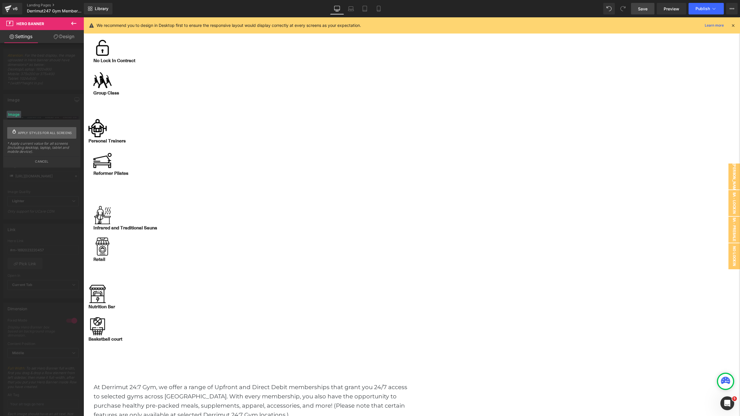
click at [31, 134] on span "Apply styles for all screens" at bounding box center [45, 133] width 54 height 12
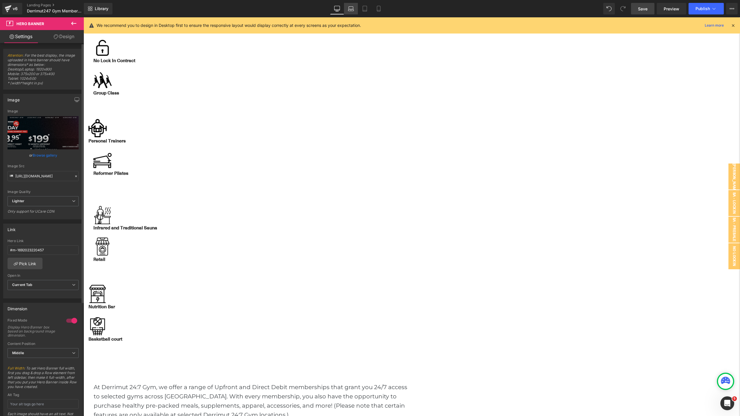
click at [352, 12] on link "Laptop" at bounding box center [351, 9] width 14 height 12
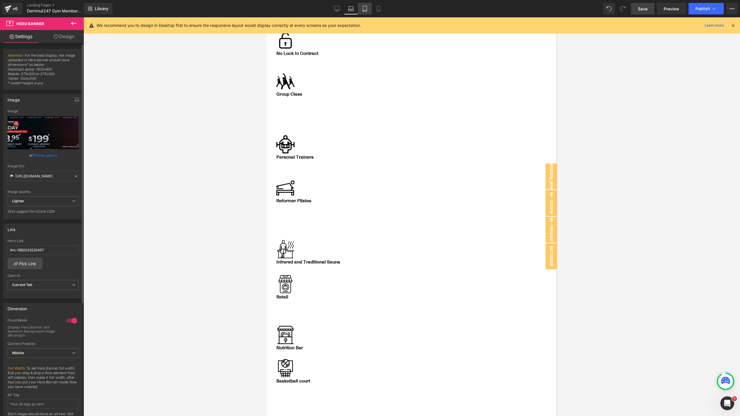
click at [361, 12] on link "Tablet" at bounding box center [365, 9] width 14 height 12
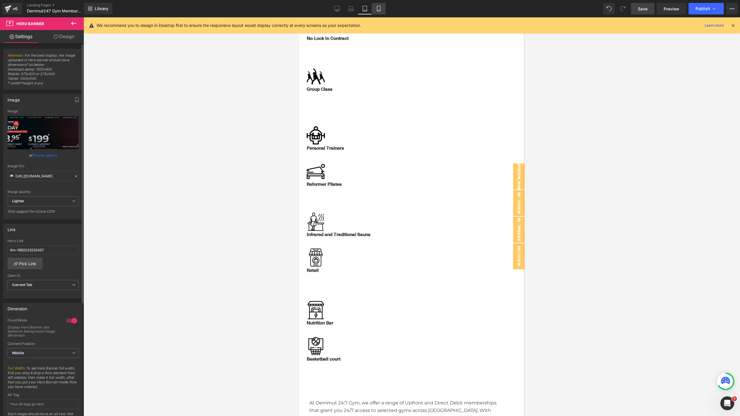
click at [376, 11] on icon at bounding box center [379, 9] width 6 height 6
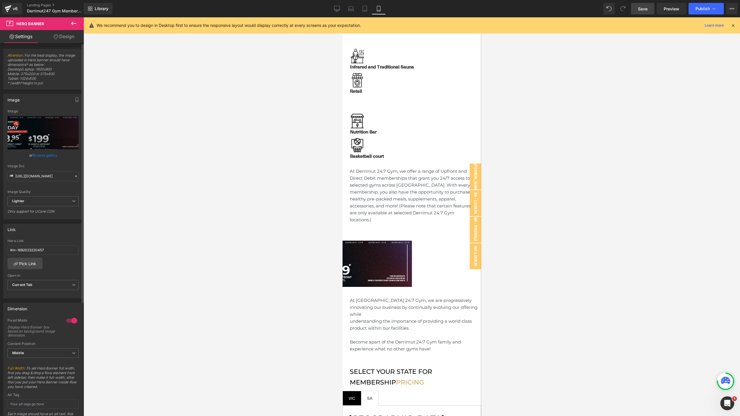
scroll to position [346, 0]
click at [342, 17] on span "Hero Banner" at bounding box center [342, 17] width 0 height 0
click at [57, 157] on div "or Browse gallery" at bounding box center [43, 155] width 71 height 6
click at [52, 156] on link "Browse gallery" at bounding box center [45, 155] width 25 height 10
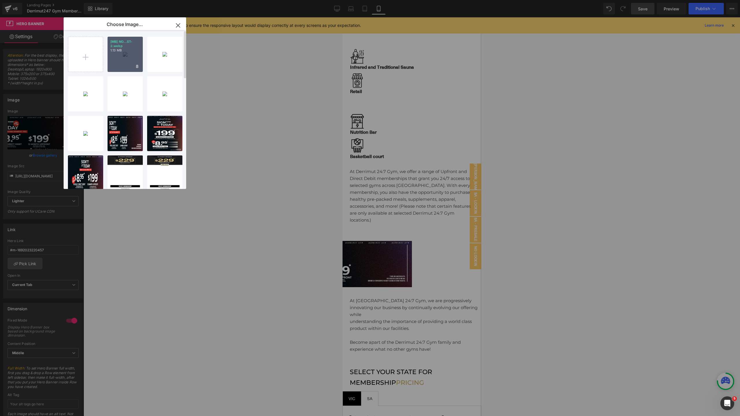
click at [126, 57] on div "[MB] NO...ST-2.webp 1.13 MB" at bounding box center [124, 54] width 35 height 35
type input "https://ucarecdn.com/ba599840-83e7-4959-8e4c-50dadd29dcd3/-/format/auto/-/previ…"
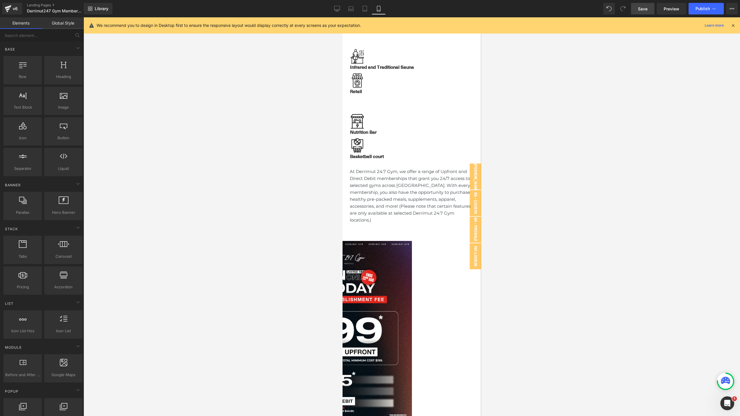
click at [524, 148] on div at bounding box center [412, 216] width 656 height 399
click at [368, 11] on link "Tablet" at bounding box center [365, 9] width 14 height 12
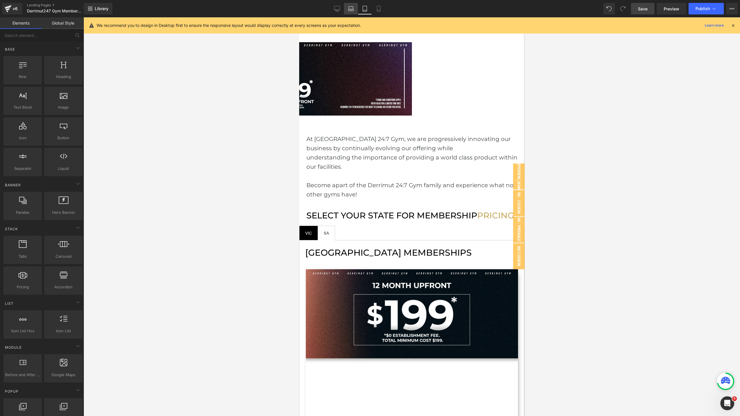
click at [356, 10] on link "Laptop" at bounding box center [351, 9] width 14 height 12
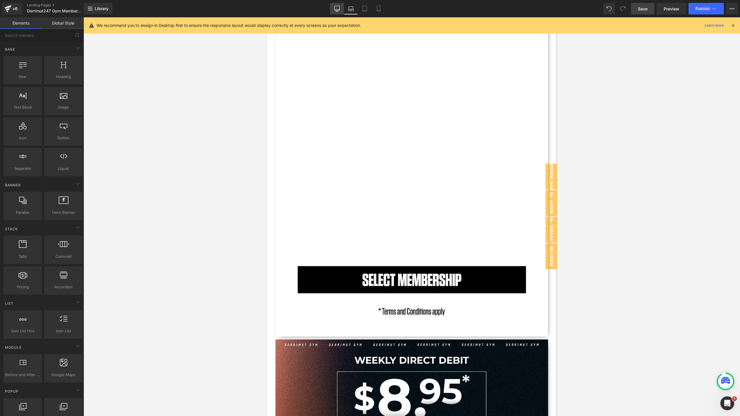
click at [338, 10] on icon at bounding box center [336, 8] width 5 height 4
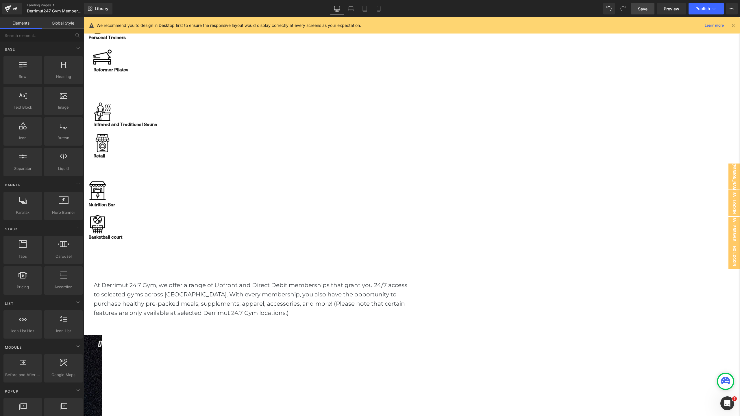
scroll to position [415, 0]
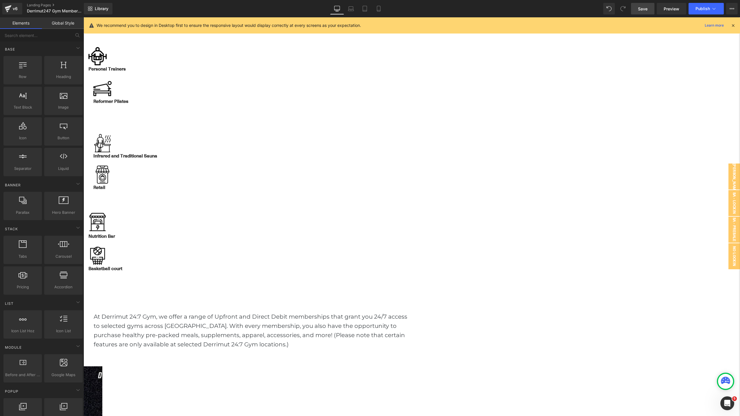
click at [636, 10] on link "Save" at bounding box center [642, 9] width 23 height 12
click at [733, 12] on button "View Live Page View with current Template Save Template to Library Schedule Pub…" at bounding box center [732, 9] width 12 height 12
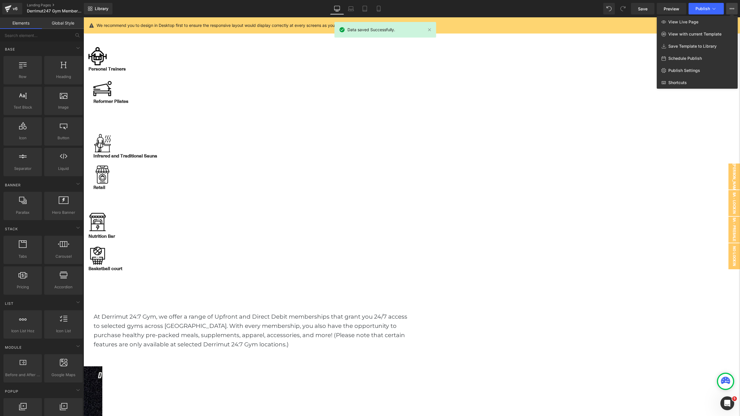
click at [688, 58] on span "Schedule Publish" at bounding box center [685, 58] width 34 height 5
select select
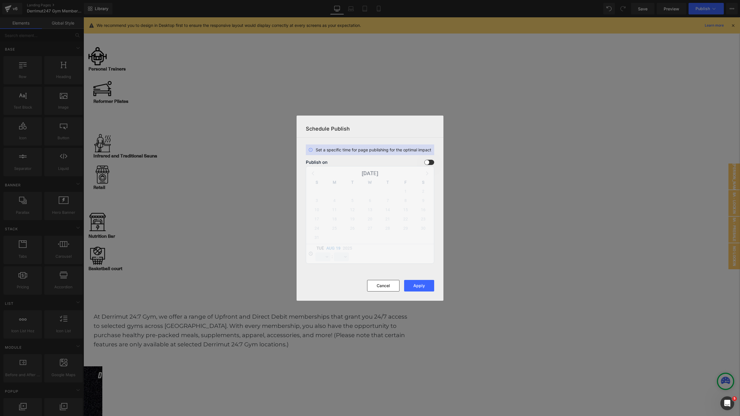
click at [428, 164] on span at bounding box center [429, 162] width 10 height 5
click at [0, 0] on input "checkbox" at bounding box center [0, 0] width 0 height 0
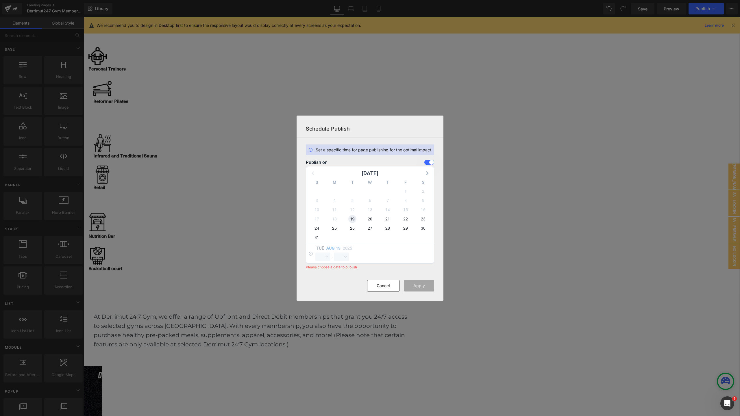
click at [353, 219] on span "19" at bounding box center [352, 219] width 8 height 8
select select "9"
select select "52"
click at [327, 256] on select "00 01 02 03 04 05 06 07 08 09 10 11 12 13 14 15 16 17 18 19 20 21 22 23" at bounding box center [322, 257] width 15 height 9
select select "11"
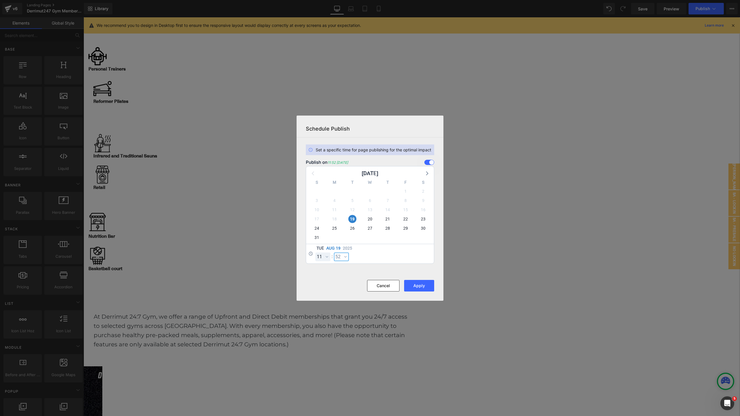
click at [337, 257] on select "00 01 02 03 04 05 06 07 08 09 10 11 12 13 14 15 16 17 18 19 20 21 22 23 24 25 2…" at bounding box center [341, 257] width 15 height 9
select select "0"
click at [419, 287] on button "Apply" at bounding box center [419, 286] width 30 height 12
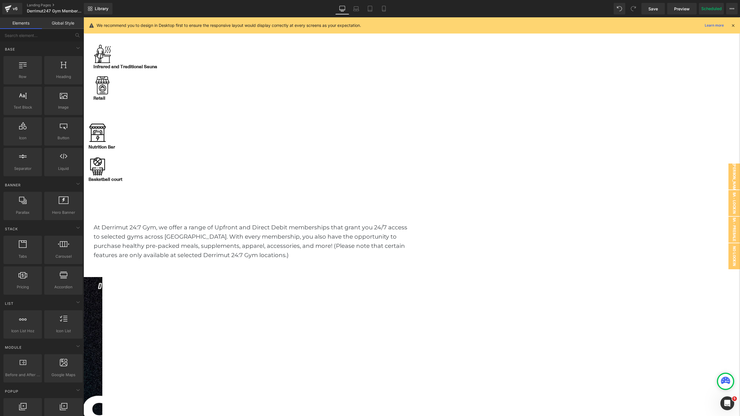
scroll to position [505, 0]
click at [732, 175] on span "VIC Lockin DD - POPUP" at bounding box center [728, 177] width 23 height 26
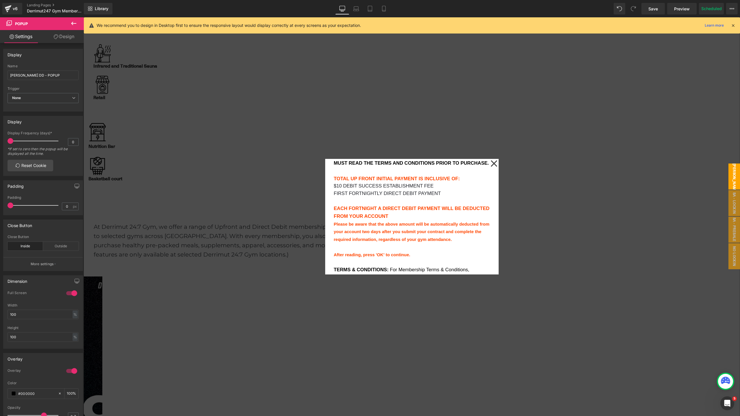
scroll to position [84, 0]
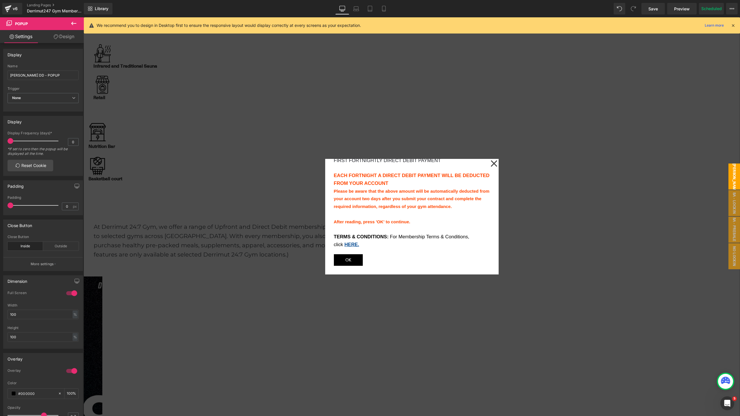
click at [84, 17] on span "Button" at bounding box center [84, 17] width 0 height 0
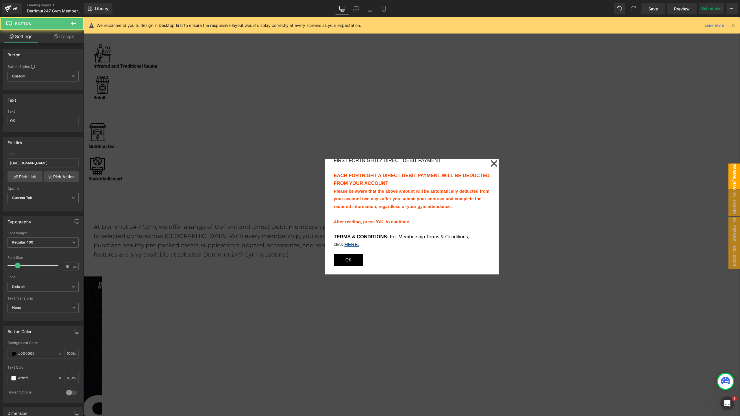
click at [351, 260] on span "OK" at bounding box center [348, 260] width 6 height 8
click at [84, 17] on span at bounding box center [84, 17] width 0 height 0
click at [351, 258] on span "OK" at bounding box center [348, 260] width 6 height 8
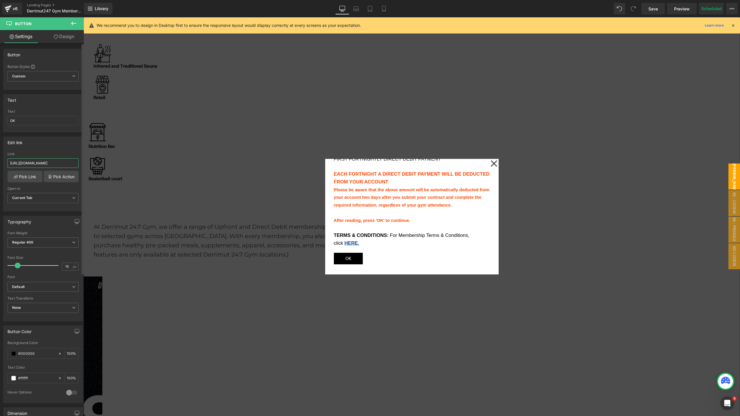
click at [46, 166] on input "https://oc.debitsuccess.com/DirectEntry/DirectDebitRequest/Form?brandtemplateid…" at bounding box center [43, 163] width 71 height 10
click at [46, 162] on input "https://oc.debitsuccess.com/DirectEntry/DirectDebitRequest/Form?brandtemplateid…" at bounding box center [43, 163] width 71 height 10
type input "https://oc.debitsuccess.com/DirectEntry/DirectDebitRequest/Form?brandtemplateid…"
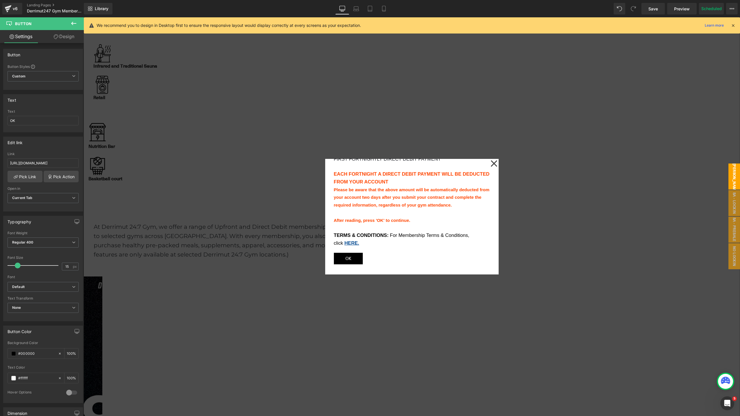
click at [492, 162] on icon at bounding box center [493, 163] width 6 height 6
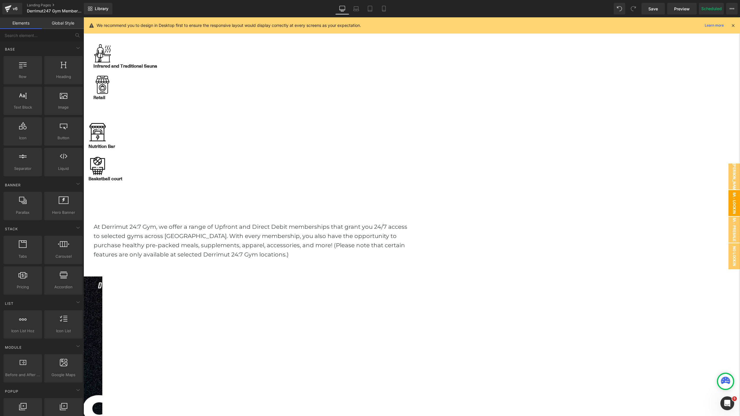
click at [734, 198] on span "SA - Lockin DD - POPUP" at bounding box center [728, 203] width 23 height 26
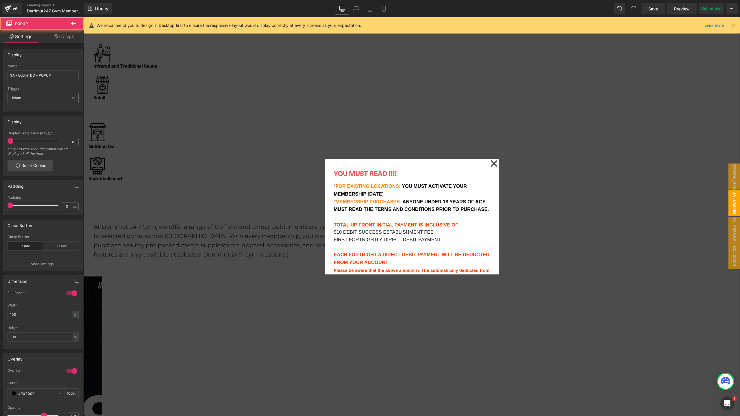
scroll to position [84, 0]
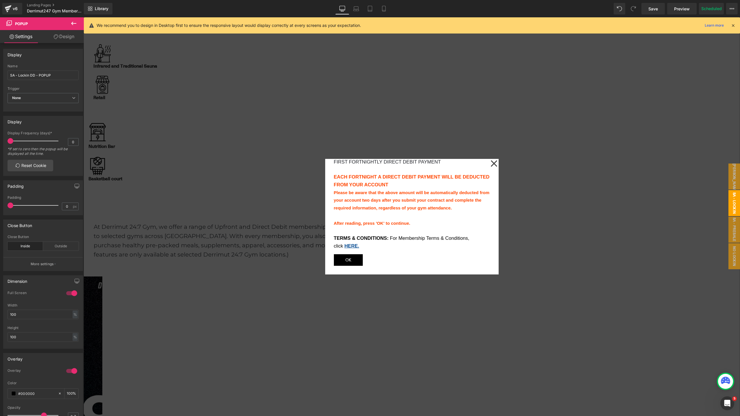
click at [351, 260] on span "OK" at bounding box center [348, 260] width 6 height 8
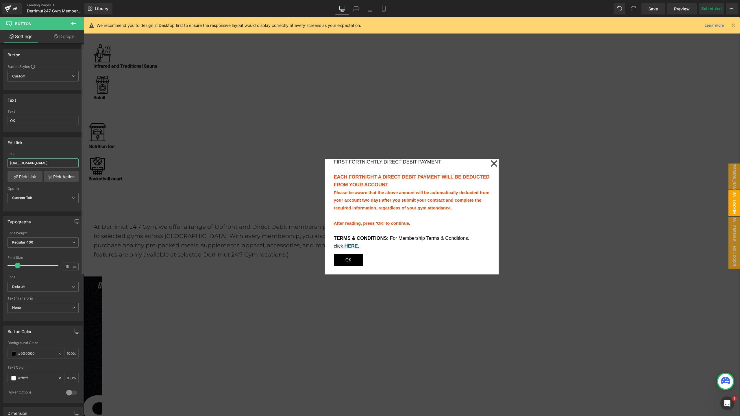
click at [48, 161] on input "https://oc.debitsuccess.com/DirectEntry/DirectDebitRequest/Form?brandtemplateid…" at bounding box center [43, 163] width 71 height 10
type input "https://oc.debitsuccess.com/DirectEntry/DirectDebitRequest/Form?brandtemplateid…"
click at [493, 163] on icon at bounding box center [493, 163] width 6 height 6
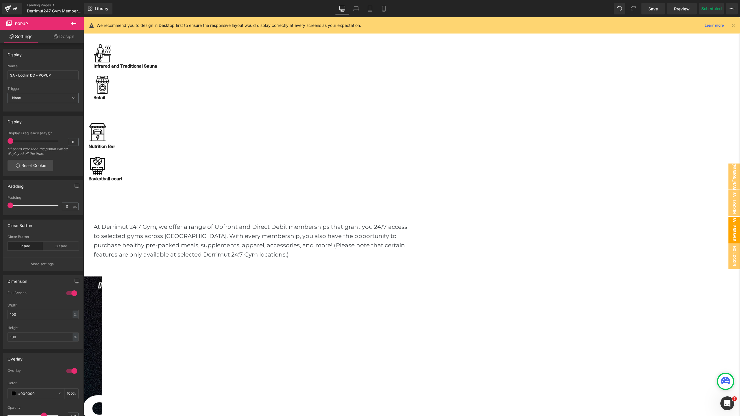
click at [735, 238] on span "SA - Presale - Lockin DD - POPUP" at bounding box center [722, 230] width 35 height 26
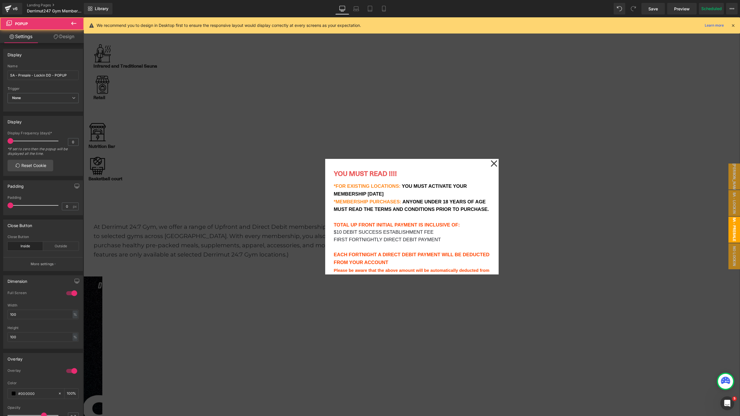
scroll to position [84, 0]
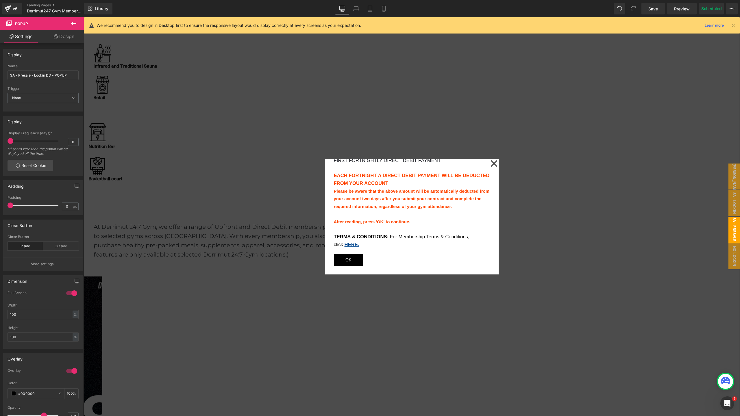
click at [363, 257] on link "OK" at bounding box center [348, 260] width 29 height 12
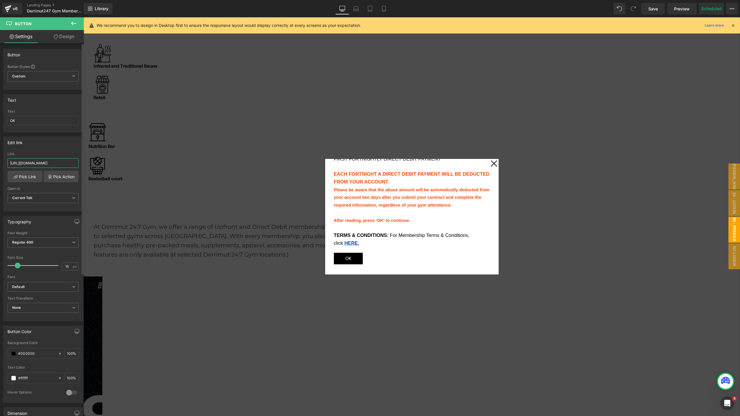
click at [53, 164] on input "https://oc.debitsuccess.com/DirectEntry/DirectDebitRequest/Form?brandtemplateid…" at bounding box center [43, 163] width 71 height 10
type input "https://oc.debitsuccess.com/DirectEntry/DirectDebitRequest/Form?brandtemplateid…"
click at [492, 163] on icon at bounding box center [493, 163] width 7 height 29
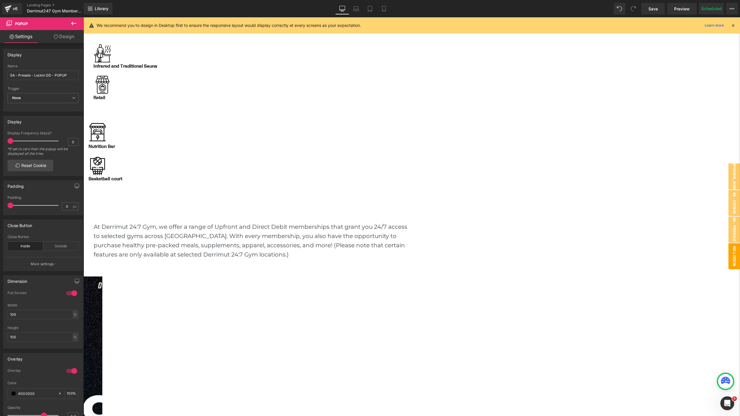
click at [732, 255] on span "No lockin DD - POPUP" at bounding box center [728, 256] width 23 height 26
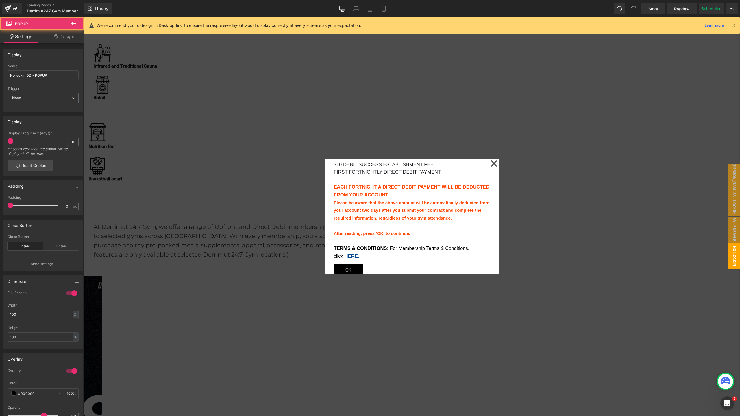
scroll to position [84, 0]
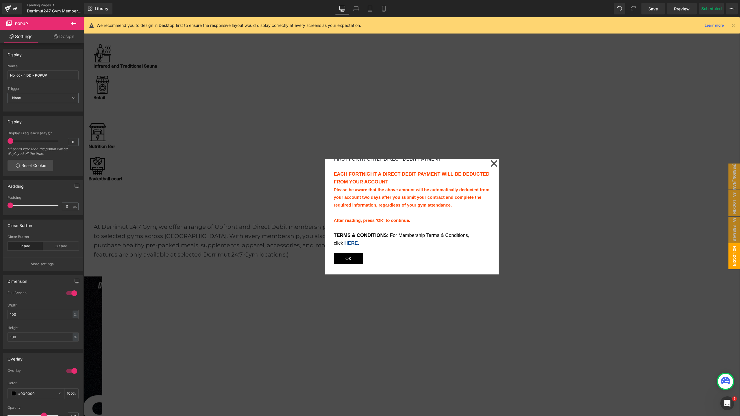
click at [84, 17] on span at bounding box center [84, 17] width 0 height 0
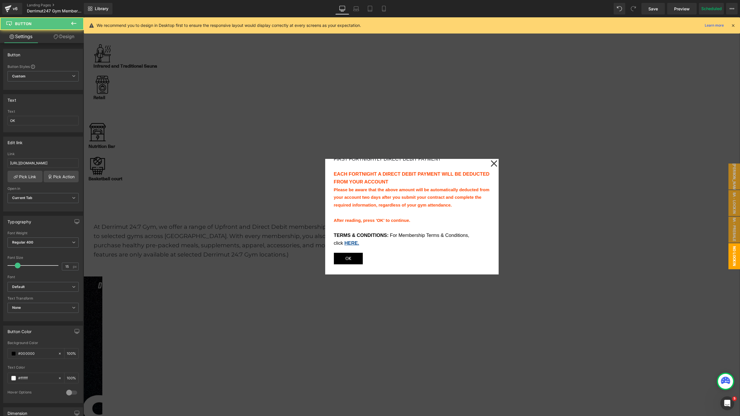
click at [363, 258] on link "OK" at bounding box center [348, 259] width 29 height 12
click at [60, 161] on input "https://oc.debitsuccess.com/DirectEntry/DirectDebitRequest/Form?brandtemplateid…" at bounding box center [43, 163] width 71 height 10
type input "https://oc.debitsuccess.com/DirectEntry/DirectDebitRequest/Form?brandtemplateid…"
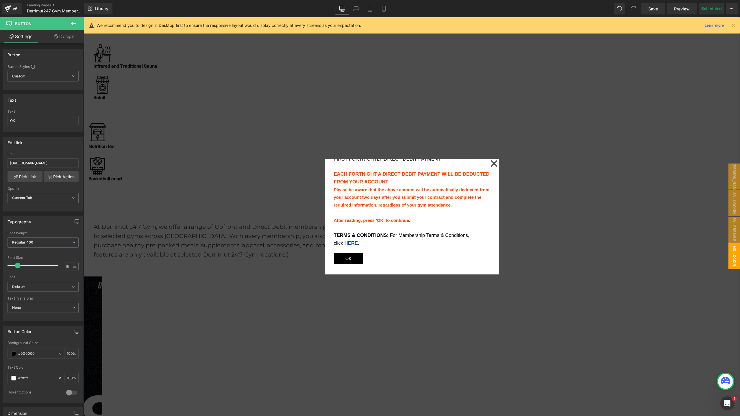
click at [494, 163] on icon at bounding box center [493, 163] width 6 height 6
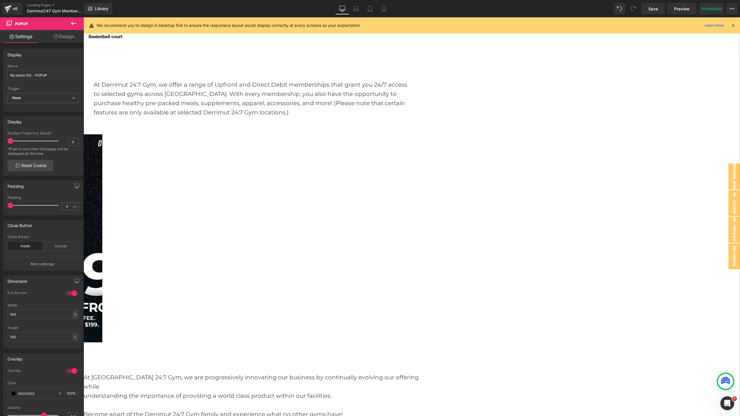
scroll to position [687, 0]
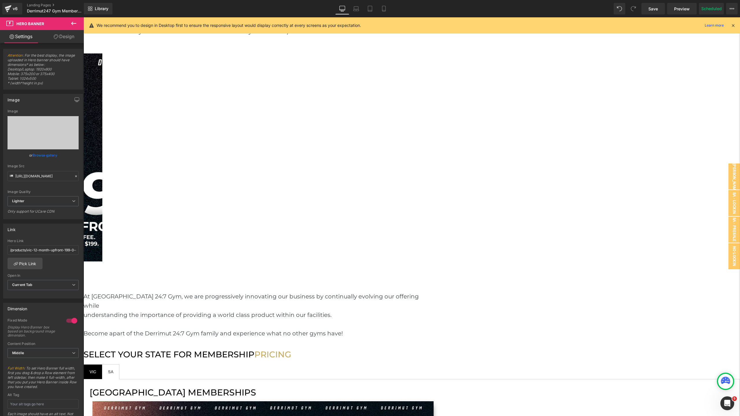
scroll to position [633, 0]
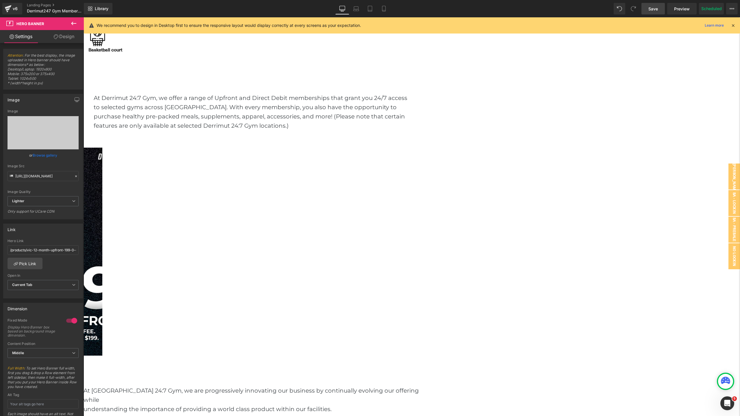
click at [657, 8] on span "Save" at bounding box center [653, 9] width 10 height 6
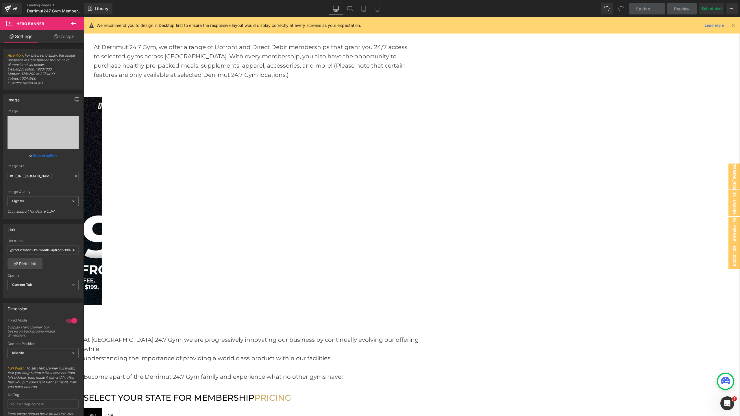
scroll to position [696, 0]
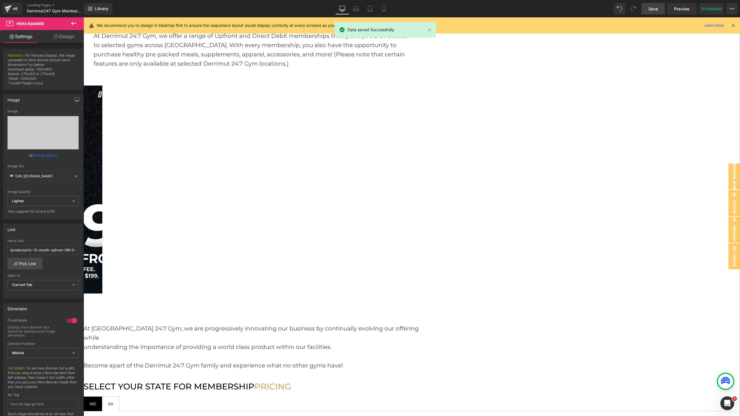
click at [102, 397] on span "VIC Text Block" at bounding box center [93, 404] width 18 height 14
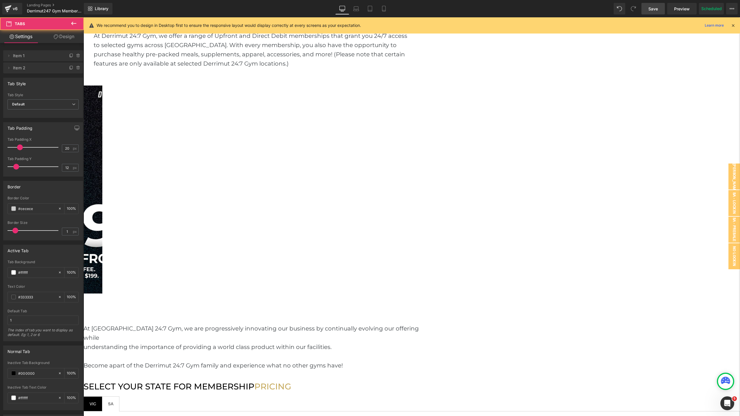
click at [119, 397] on span "SA Text Block" at bounding box center [110, 404] width 17 height 14
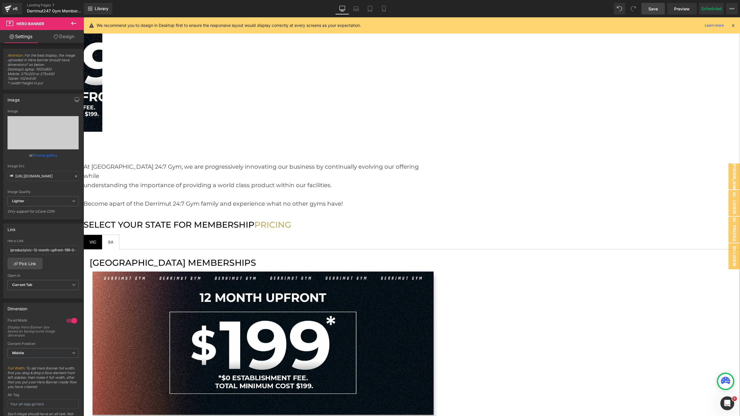
scroll to position [886, 0]
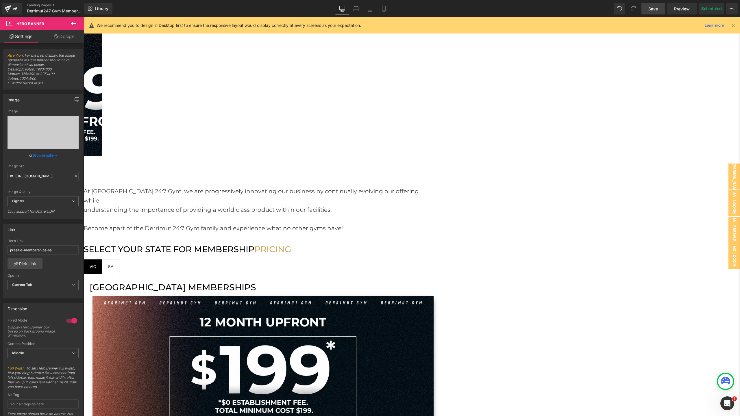
scroll to position [835, 0]
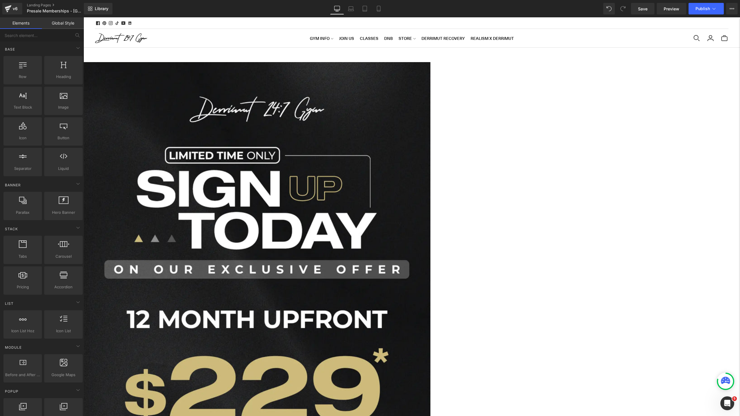
click at [84, 17] on span "Product" at bounding box center [84, 17] width 0 height 0
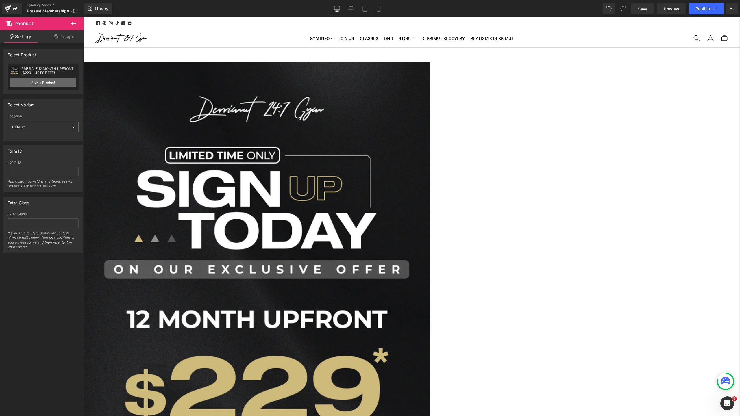
click at [52, 83] on link "Pick a Product" at bounding box center [43, 82] width 66 height 9
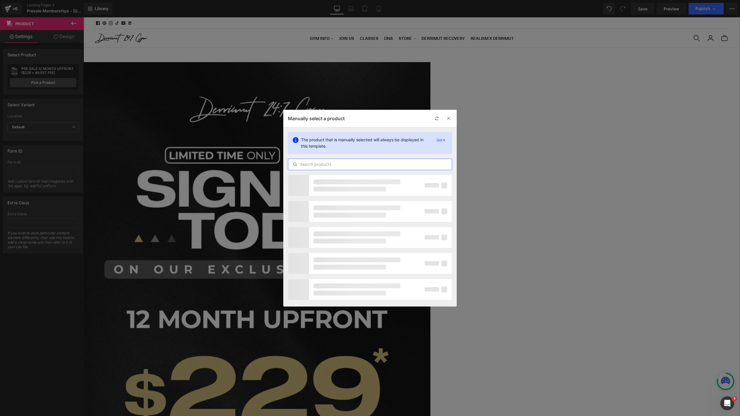
click at [343, 164] on input "text" at bounding box center [370, 164] width 164 height 7
paste input "12 MONTH UPFRONT ($199 + 0 EST FEE)"
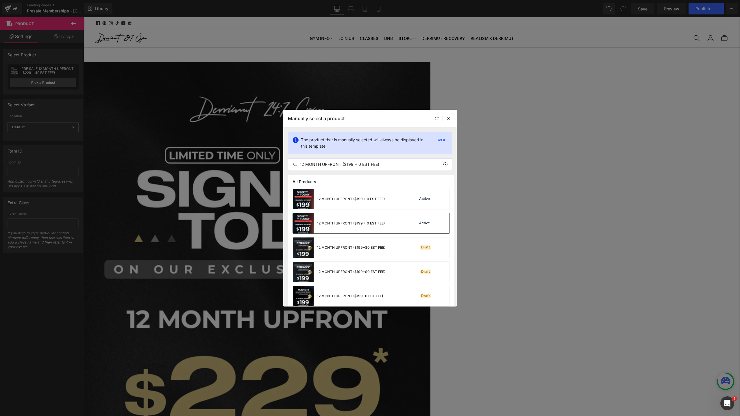
scroll to position [102, 0]
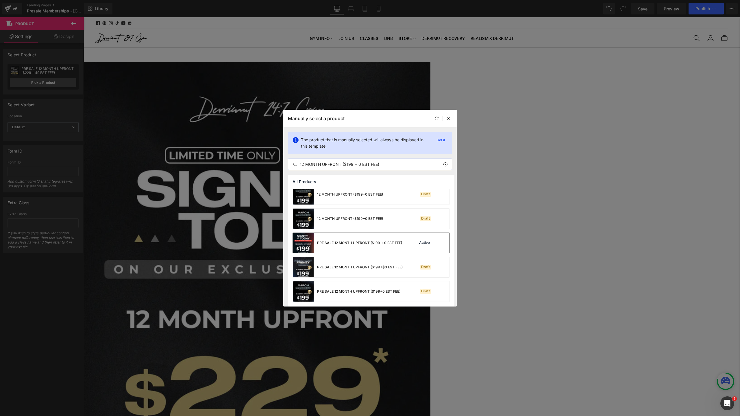
type input "12 MONTH UPFRONT ($199 + 0 EST FEE)"
click at [366, 245] on div "PRE SALE 12 MONTH UPFRONT ($199 + 0 EST FEE)" at bounding box center [359, 242] width 85 height 5
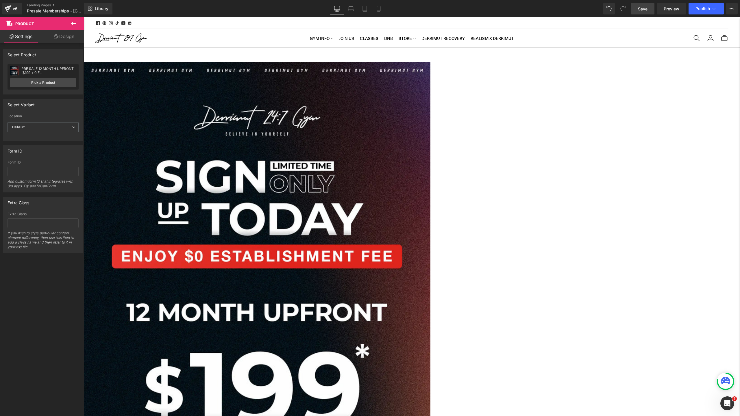
click at [639, 7] on span "Save" at bounding box center [643, 9] width 10 height 6
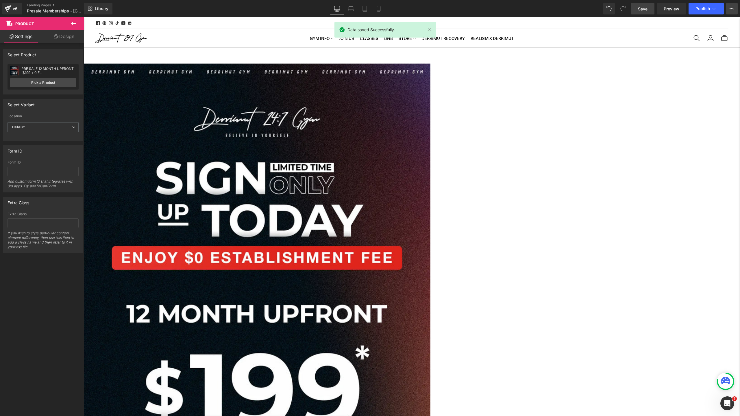
click at [727, 10] on button "View Live Page View with current Template Save Template to Library Schedule Pub…" at bounding box center [732, 9] width 12 height 12
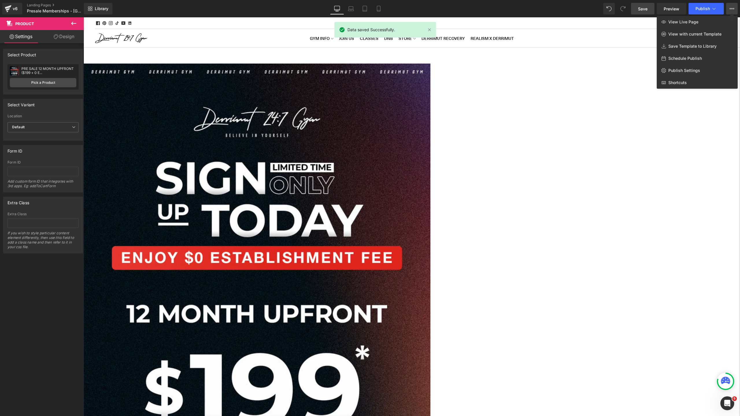
click at [685, 58] on span "Schedule Publish" at bounding box center [685, 58] width 34 height 5
select select
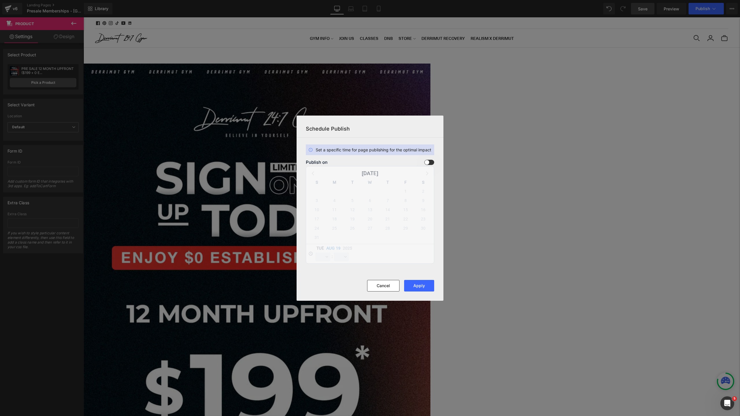
click at [431, 162] on span at bounding box center [429, 162] width 10 height 5
click at [0, 0] on input "checkbox" at bounding box center [0, 0] width 0 height 0
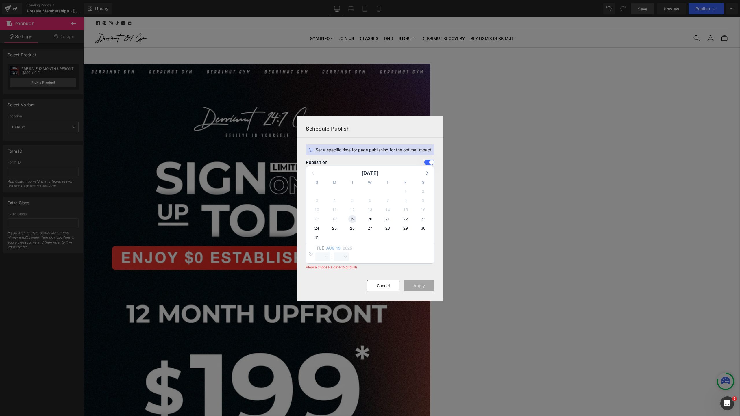
click at [355, 219] on span "19" at bounding box center [352, 219] width 8 height 8
select select "9"
select select "47"
click at [325, 258] on select "00 01 02 03 04 05 06 07 08 09 10 11 12 13 14 15 16 17 18 19 20 21 22 23" at bounding box center [322, 257] width 15 height 9
click at [321, 255] on select "00 01 02 03 04 05 06 07 08 09 10 11 12 13 14 15 16 17 18 19 20 21 22 23" at bounding box center [322, 257] width 15 height 9
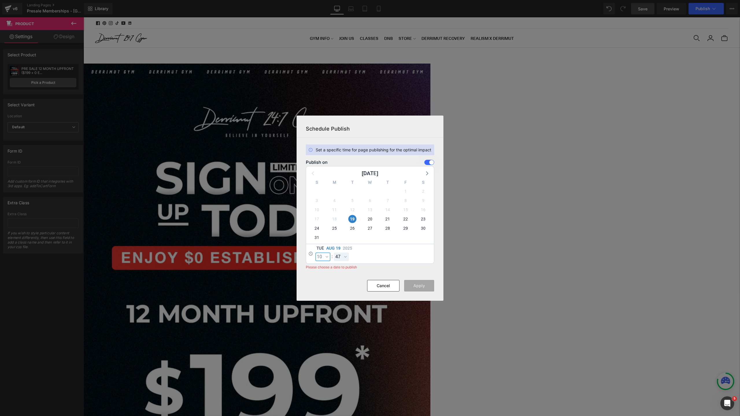
select select "10"
click at [346, 255] on select "00 01 02 03 04 05 06 07 08 09 10 11 12 13 14 15 16 17 18 19 20 21 22 23 24 25 2…" at bounding box center [341, 257] width 15 height 9
select select "0"
click at [422, 285] on button "Apply" at bounding box center [419, 286] width 30 height 12
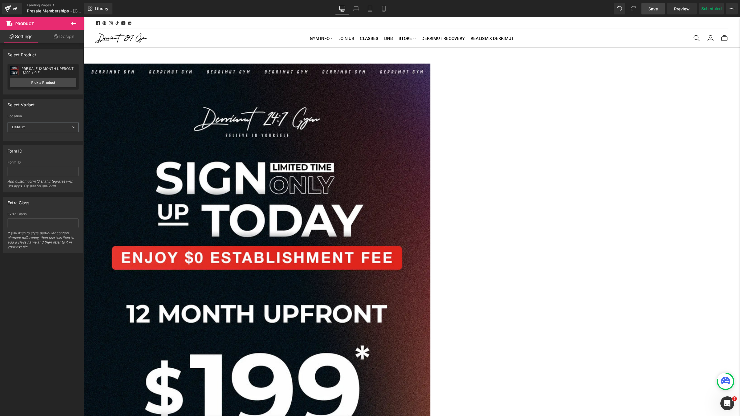
click at [628, 143] on div "Sale Off (P) Image Row Liquid Row Liquid Derrimut 24:7 Gym (P) Vendor PRE SALE …" at bounding box center [412, 419] width 656 height 710
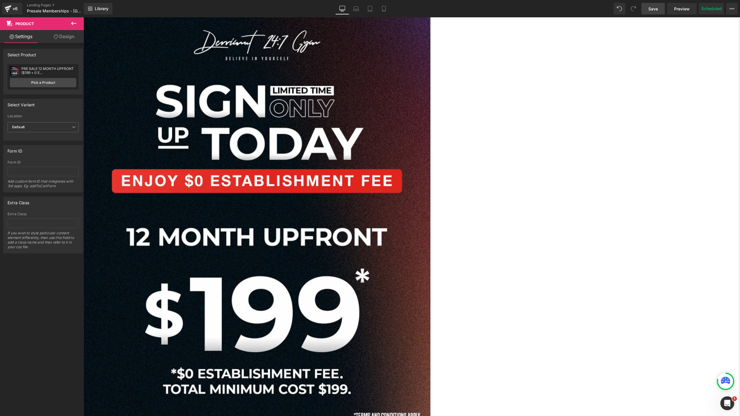
scroll to position [0, 0]
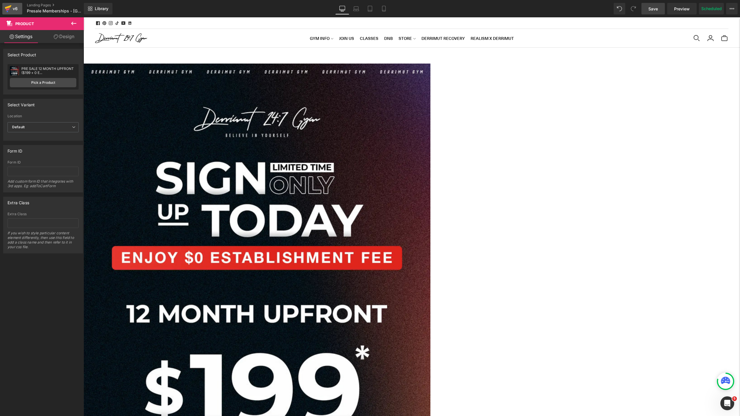
click at [16, 13] on link "v6" at bounding box center [12, 9] width 20 height 12
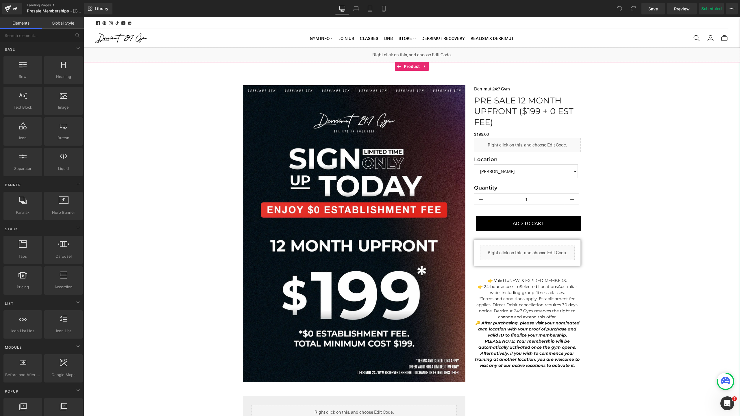
click at [153, 110] on div "Sale Off (P) Image Row Liquid Row Liquid Derrimut 24:7 Gym (P) Vendor PRE SALE …" at bounding box center [412, 268] width 656 height 383
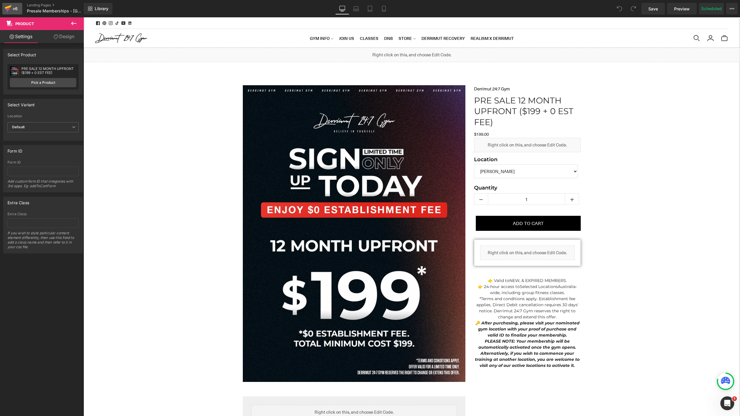
click at [12, 11] on div "v6" at bounding box center [15, 9] width 7 height 8
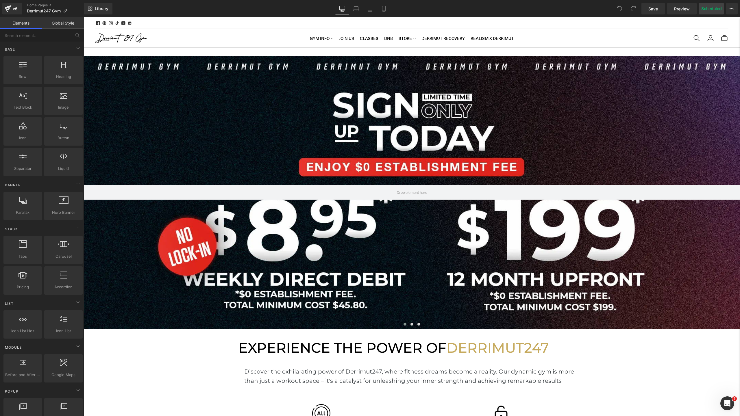
click at [711, 10] on button "Scheduled" at bounding box center [711, 9] width 25 height 12
select select
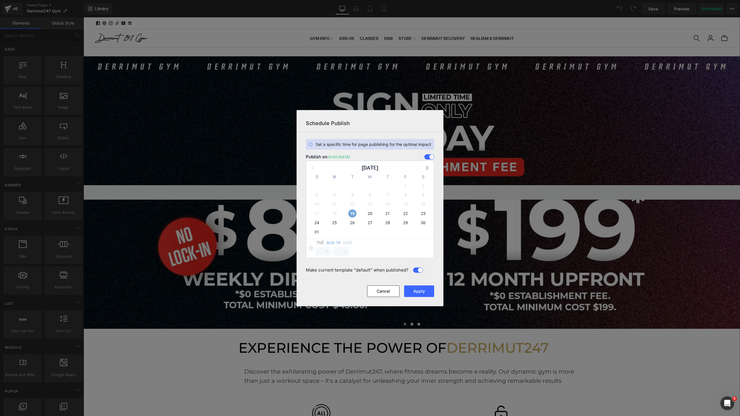
click at [355, 213] on span "19" at bounding box center [352, 214] width 8 height 8
click at [350, 215] on span "19" at bounding box center [352, 214] width 8 height 8
select select "9"
select select "56"
click at [326, 249] on select "00 01 02 03 04 05 06 07 08 09 10 11 12 13 14 15 16 17 18 19 20 21 22 23" at bounding box center [322, 251] width 15 height 9
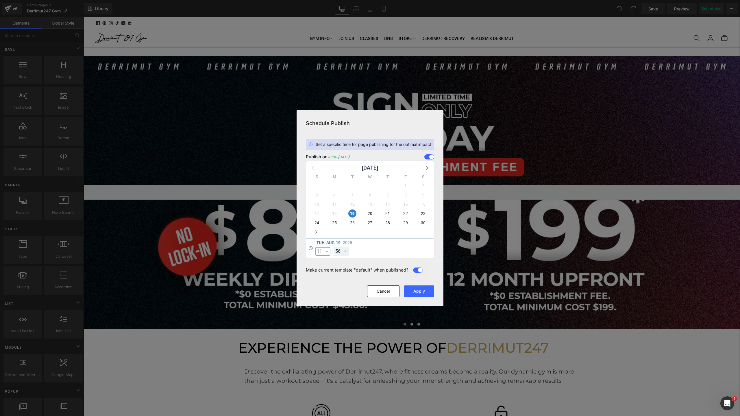
select select "11"
click at [341, 252] on select "00 01 02 03 04 05 06 07 08 09 10 11 12 13 14 15 16 17 18 19 20 21 22 23 24 25 2…" at bounding box center [341, 251] width 15 height 9
select select "0"
click at [416, 290] on button "Apply" at bounding box center [419, 291] width 30 height 12
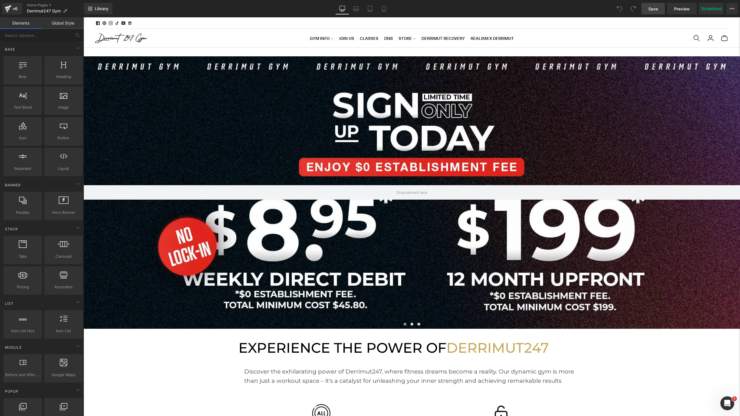
click at [659, 10] on link "Save" at bounding box center [652, 9] width 23 height 12
click at [267, 132] on div at bounding box center [412, 192] width 656 height 272
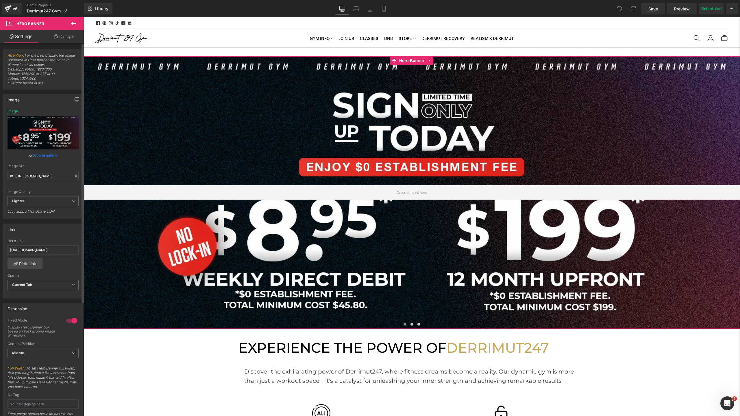
click at [44, 157] on link "Browse gallery" at bounding box center [45, 155] width 25 height 10
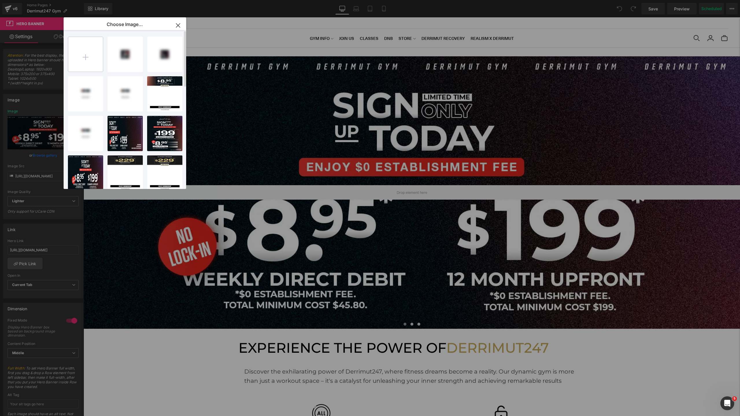
click at [91, 60] on input "file" at bounding box center [85, 54] width 35 height 35
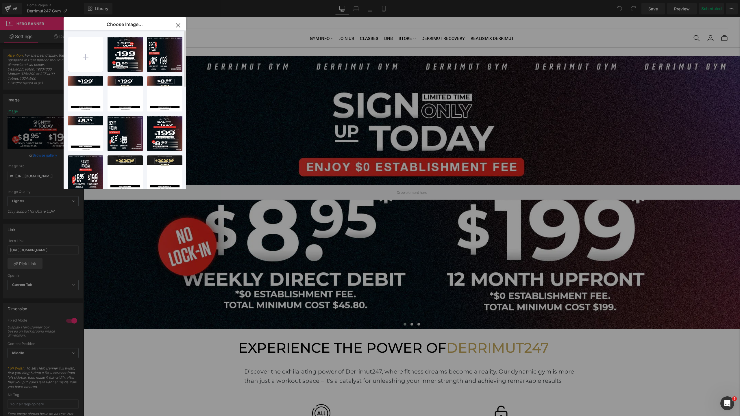
type input "C:\fakepath\[WB] NO EST-2.webp"
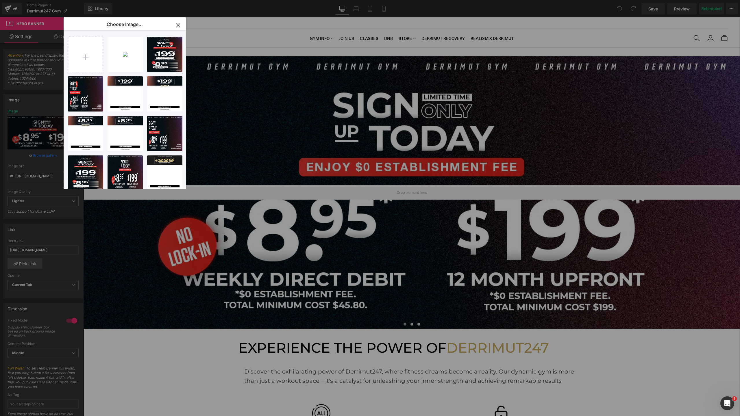
click at [178, 26] on icon "button" at bounding box center [177, 25] width 9 height 9
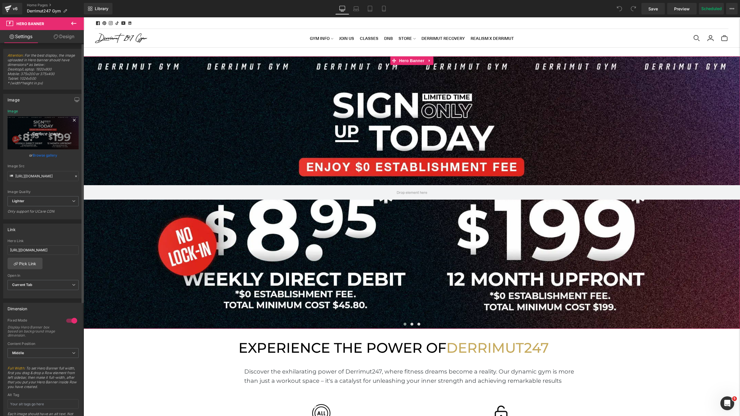
click at [22, 126] on link "Replace Image" at bounding box center [43, 132] width 71 height 33
click at [49, 155] on link "Browse gallery" at bounding box center [45, 155] width 25 height 10
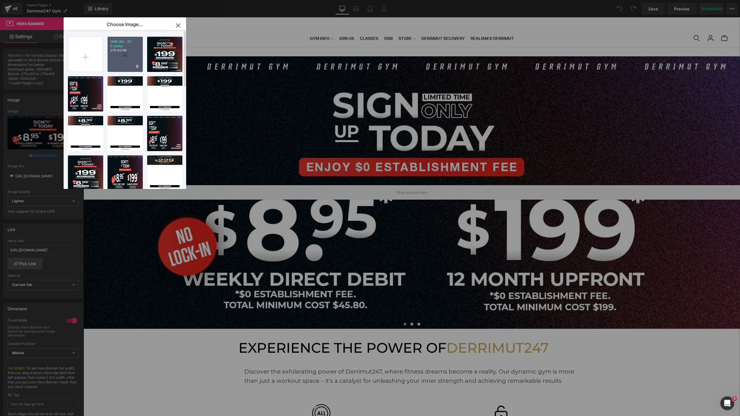
click at [134, 56] on div "[WB] NO...ST-2.webp 279.40 KB" at bounding box center [124, 54] width 35 height 35
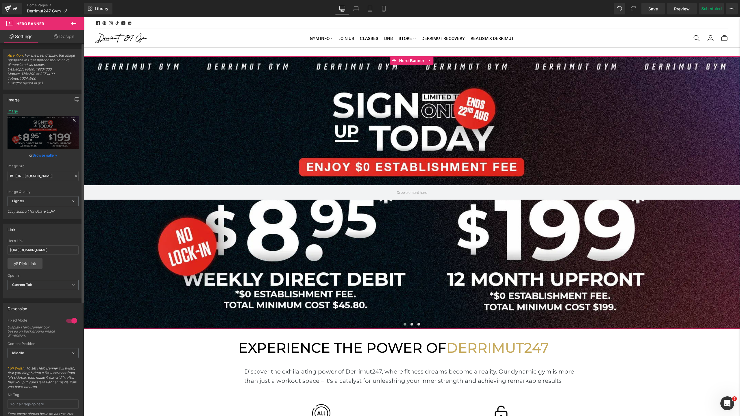
click at [9, 113] on div "Image" at bounding box center [13, 111] width 10 height 4
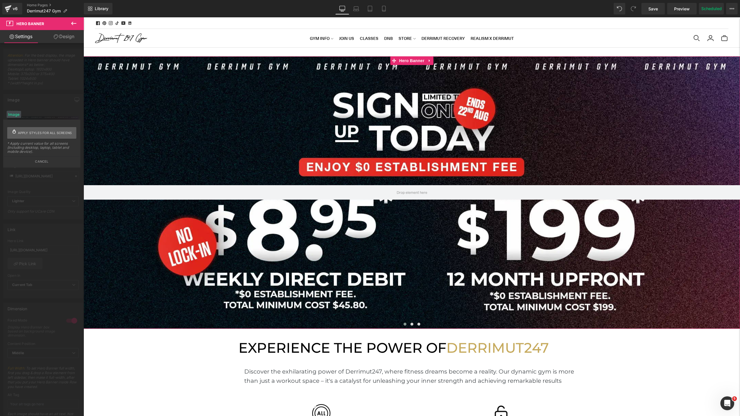
click at [25, 129] on span "Apply styles for all screens" at bounding box center [45, 133] width 54 height 12
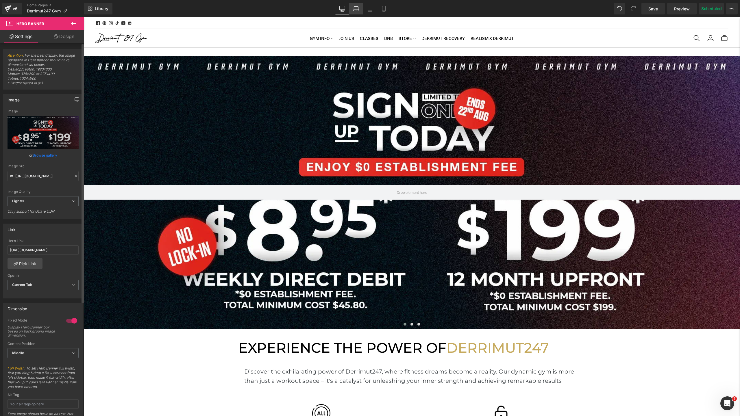
click at [355, 14] on link "Laptop" at bounding box center [356, 9] width 14 height 12
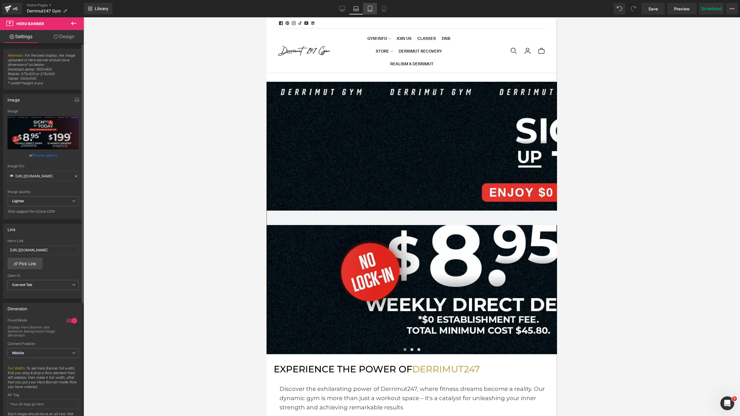
scroll to position [3, 3]
click at [371, 14] on link "Tablet" at bounding box center [370, 9] width 14 height 12
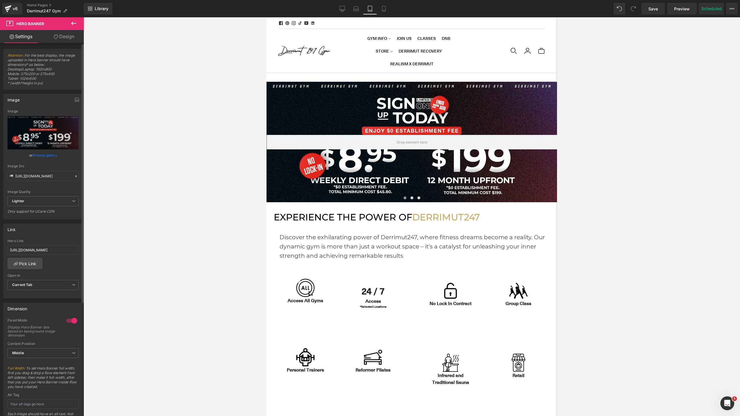
scroll to position [1574, 225]
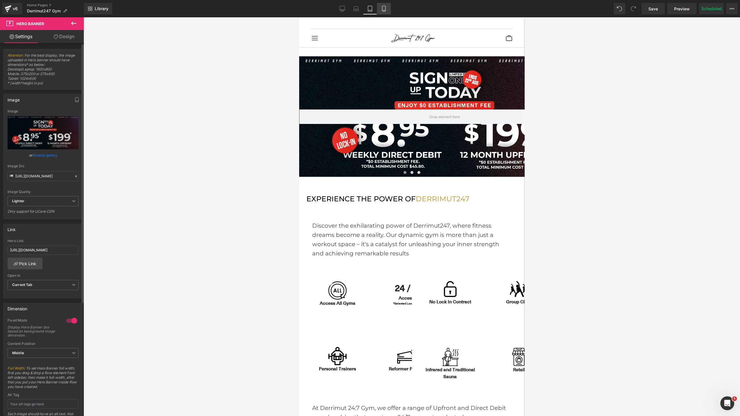
click at [378, 13] on link "Mobile" at bounding box center [384, 9] width 14 height 12
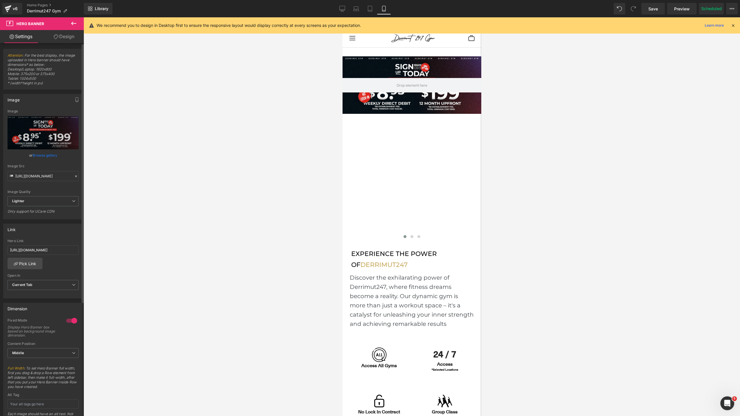
scroll to position [2128, 139]
click at [416, 59] on span "Hero Banner" at bounding box center [411, 60] width 28 height 9
click at [415, 60] on span "Hero Banner" at bounding box center [411, 60] width 28 height 9
click at [46, 153] on link "Browse gallery" at bounding box center [45, 155] width 25 height 10
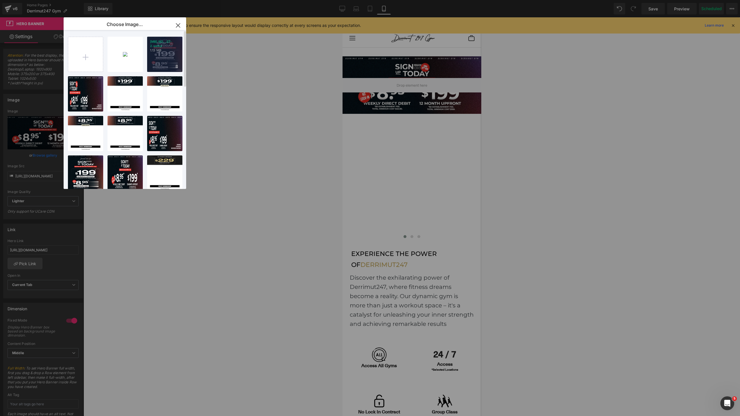
click at [163, 62] on div "[MB] NO...ST-2.webp 1.13 MB" at bounding box center [164, 54] width 35 height 35
type input "https://ucarecdn.com/ba599840-83e7-4959-8e4c-50dadd29dcd3/-/format/auto/-/previ…"
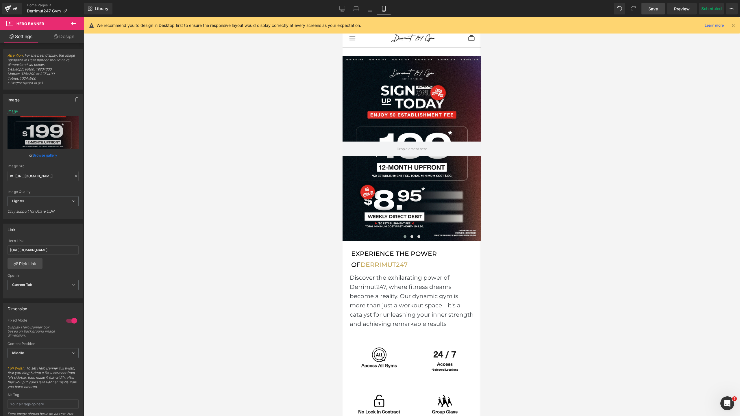
click at [650, 9] on span "Save" at bounding box center [653, 9] width 10 height 6
click at [731, 13] on button "View Live Page View with current Template Save Template to Library Schedule Pub…" at bounding box center [732, 9] width 12 height 12
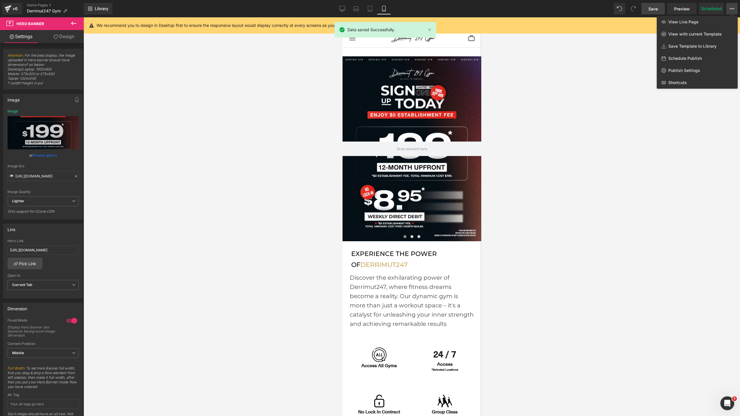
click at [673, 58] on span "Schedule Publish" at bounding box center [685, 58] width 34 height 5
select select
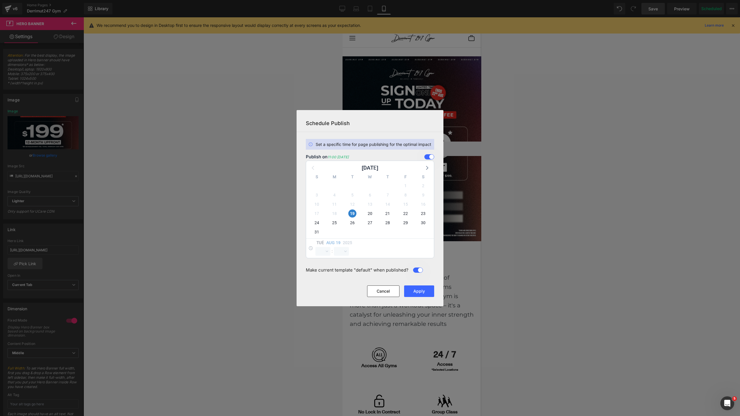
click at [0, 0] on div "19" at bounding box center [0, 0] width 0 height 0
click at [353, 211] on span "19" at bounding box center [352, 214] width 8 height 8
select select "10"
select select "0"
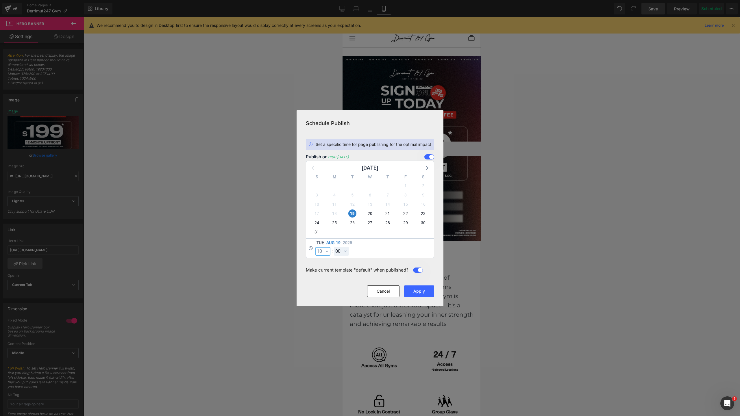
click at [326, 253] on select "00 01 02 03 04 05 06 07 08 09 10 11 12 13 14 15 16 17 18 19 20 21 22 23" at bounding box center [322, 251] width 15 height 9
select select "11"
click at [340, 250] on select "00 01 02 03 04 05 06 07 08 09 10 11 12 13 14 15 16 17 18 19 20 21 22 23 24 25 2…" at bounding box center [341, 251] width 15 height 9
click at [426, 286] on button "Apply" at bounding box center [419, 291] width 30 height 12
drag, startPoint x: 809, startPoint y: 153, endPoint x: 467, endPoint y: 136, distance: 342.5
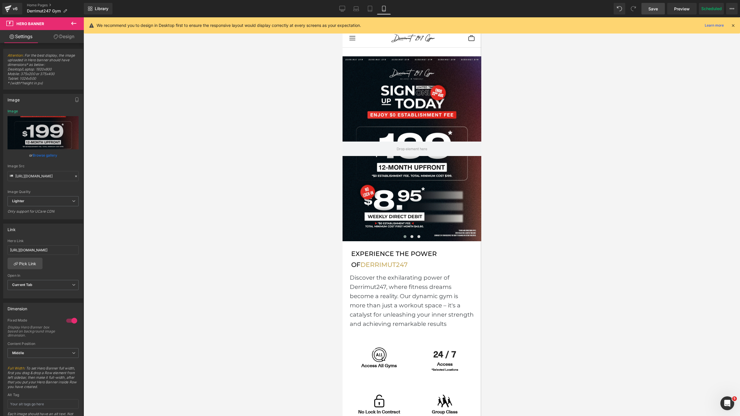
click at [565, 114] on div at bounding box center [412, 216] width 656 height 399
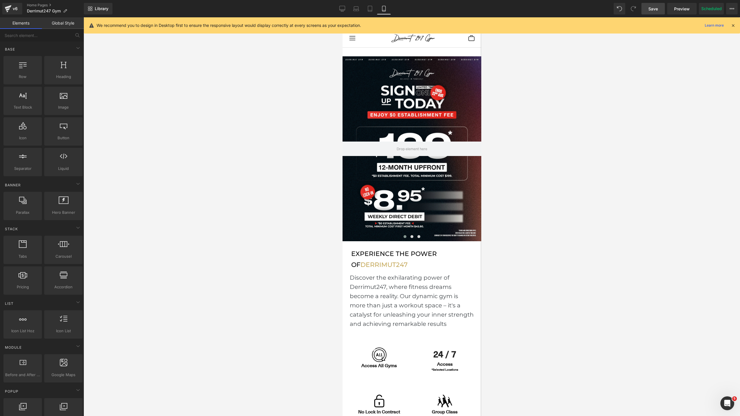
click at [653, 11] on span "Save" at bounding box center [653, 9] width 10 height 6
click at [429, 31] on link at bounding box center [429, 30] width 6 height 6
click at [369, 8] on icon at bounding box center [370, 9] width 6 height 6
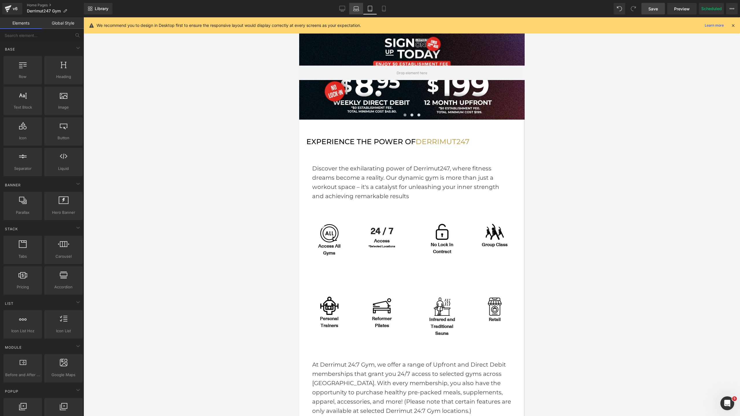
scroll to position [3, 3]
click at [357, 9] on icon at bounding box center [356, 9] width 6 height 6
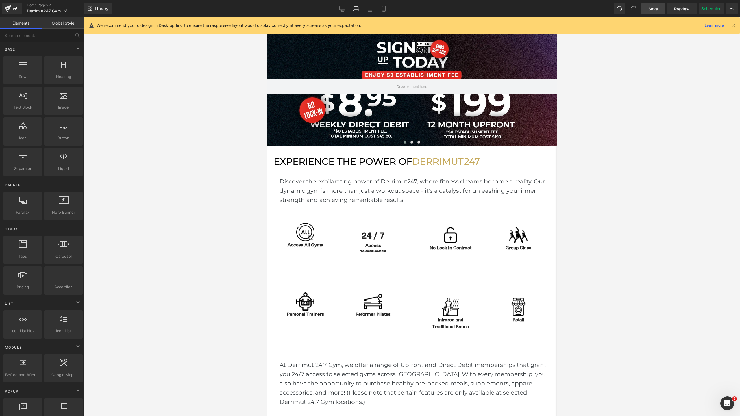
scroll to position [1706, 290]
click at [345, 9] on link "Desktop" at bounding box center [342, 9] width 14 height 12
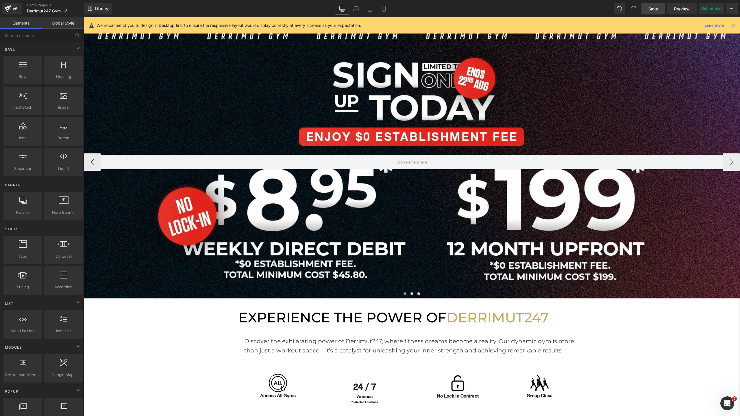
scroll to position [3, 3]
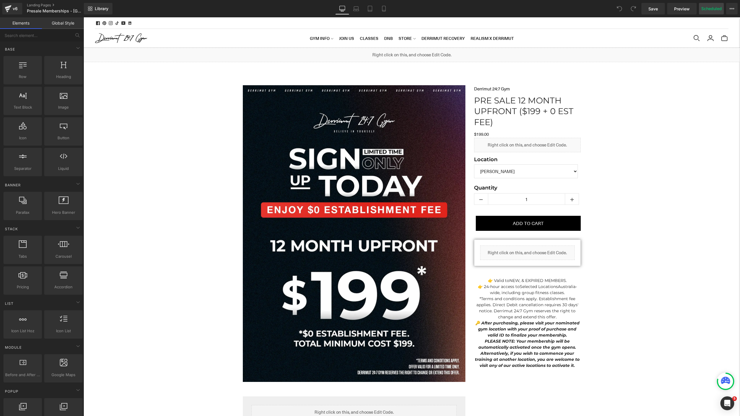
click at [712, 9] on button "Scheduled" at bounding box center [711, 9] width 25 height 12
select select
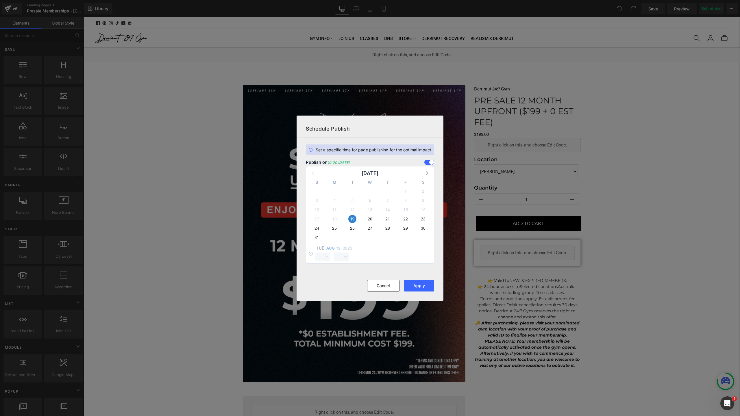
click at [349, 223] on div "19" at bounding box center [352, 218] width 18 height 9
click at [350, 221] on span "19" at bounding box center [352, 219] width 8 height 8
click at [351, 219] on span "19" at bounding box center [352, 219] width 8 height 8
select select "9"
select select "58"
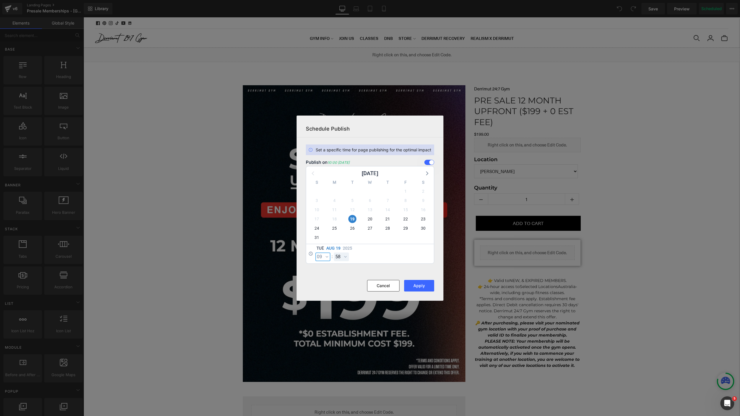
click at [325, 260] on select "00 01 02 03 04 05 06 07 08 09 10 11 12 13 14 15 16 17 18 19 20 21 22 23" at bounding box center [322, 257] width 15 height 9
select select "11"
click at [342, 257] on select "00 01 02 03 04 05 06 07 08 09 10 11 12 13 14 15 16 17 18 19 20 21 22 23 24 25 2…" at bounding box center [341, 257] width 15 height 9
select select "0"
click at [420, 283] on button "Apply" at bounding box center [419, 286] width 30 height 12
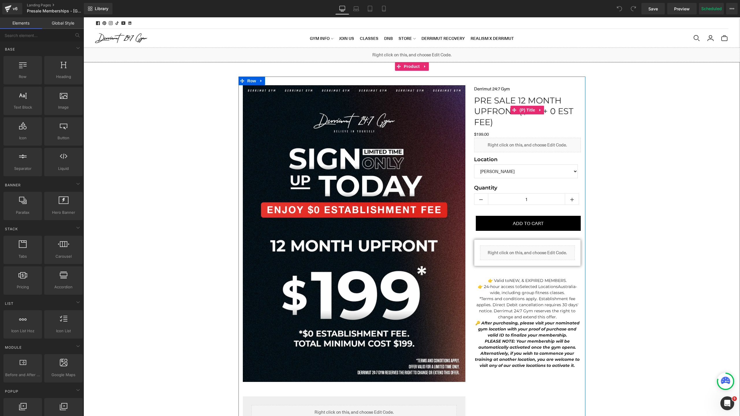
drag, startPoint x: 660, startPoint y: 134, endPoint x: 576, endPoint y: 117, distance: 85.3
click at [659, 9] on link "Save" at bounding box center [652, 9] width 23 height 12
